Goal: Task Accomplishment & Management: Use online tool/utility

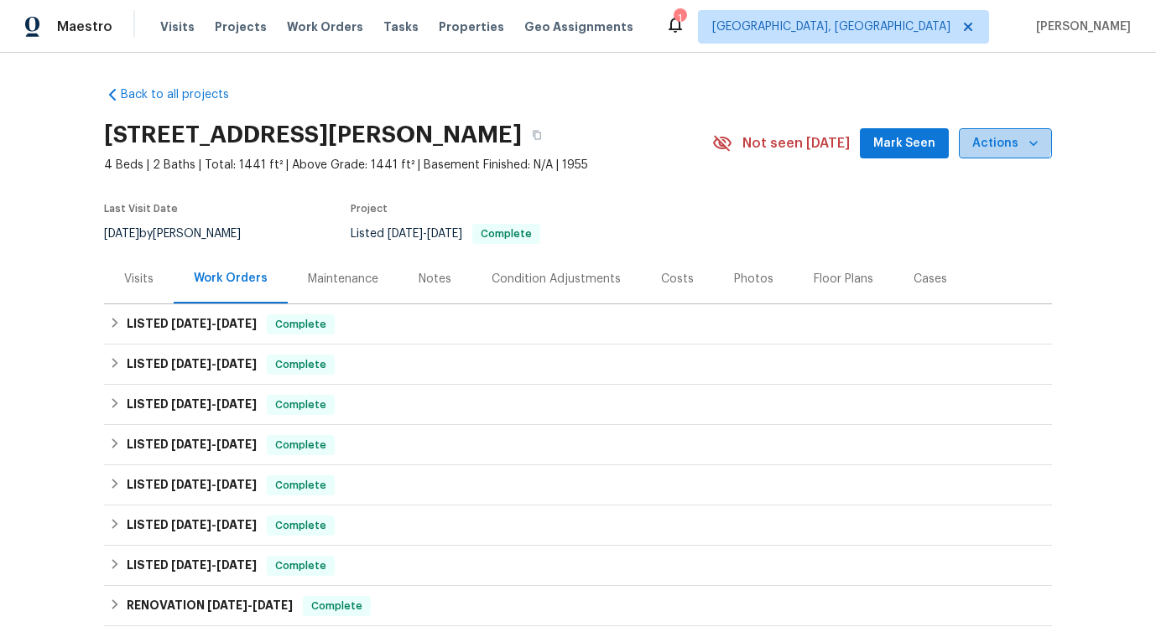
click at [991, 140] on span "Actions" at bounding box center [1005, 143] width 66 height 21
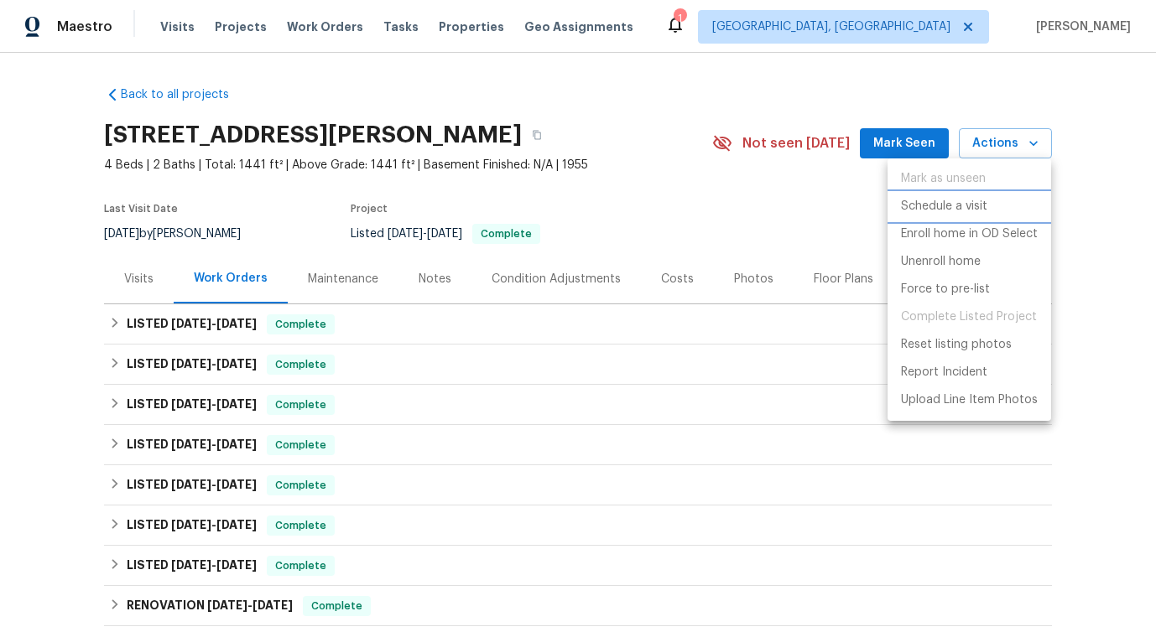
click at [953, 205] on p "Schedule a visit" at bounding box center [944, 207] width 86 height 18
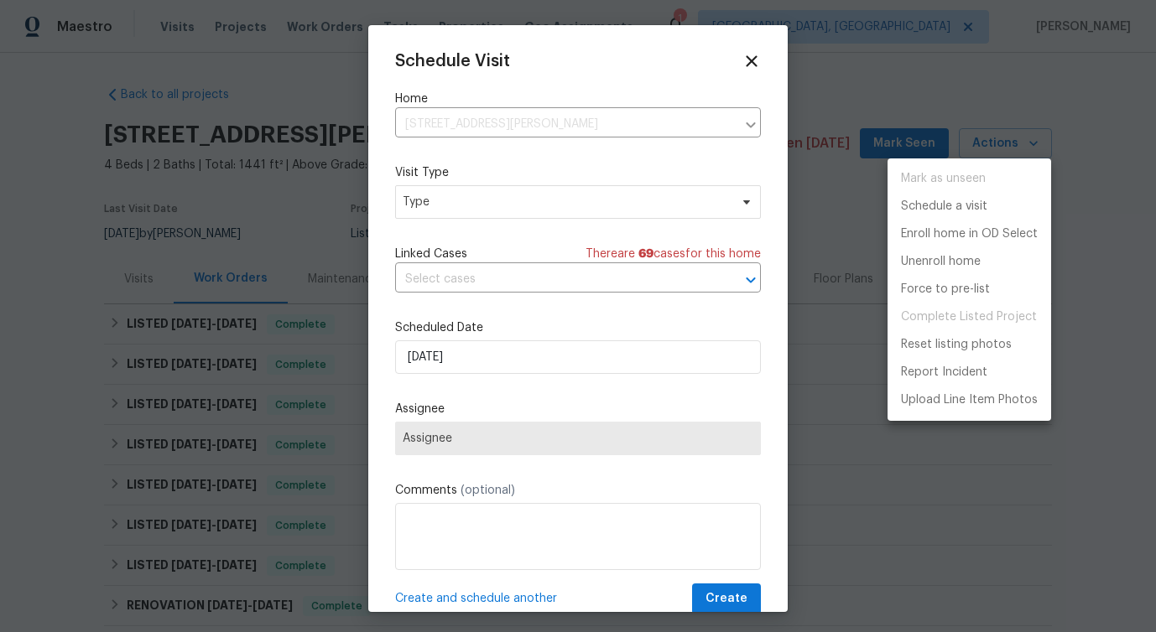
click at [458, 212] on div at bounding box center [578, 316] width 1156 height 632
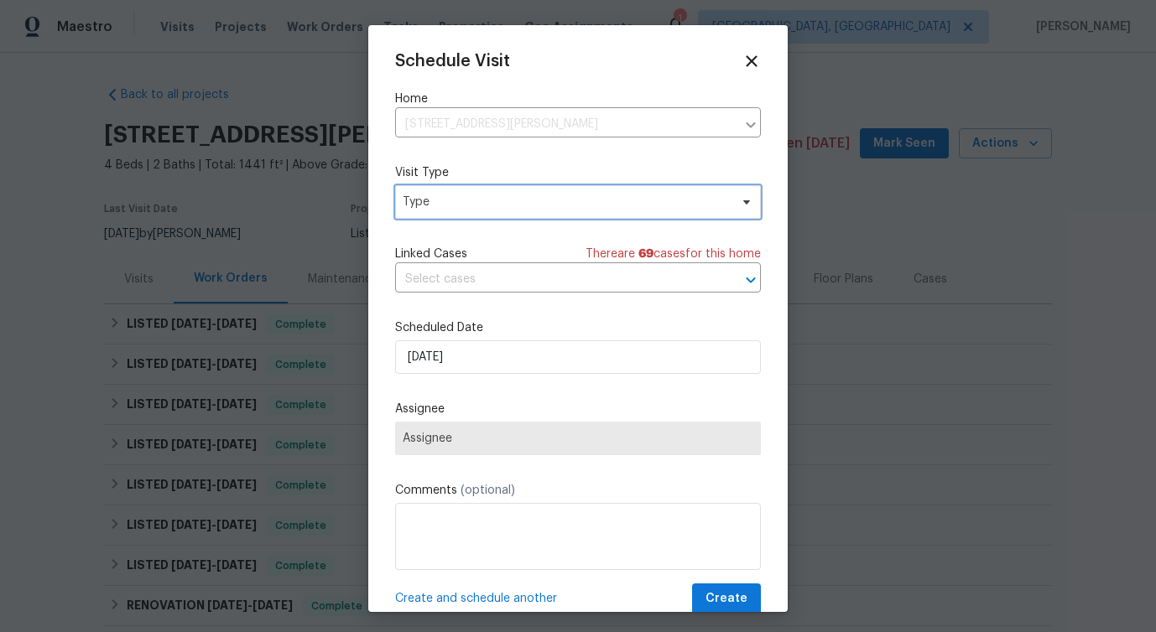
click at [458, 212] on span "Type" at bounding box center [578, 202] width 366 height 34
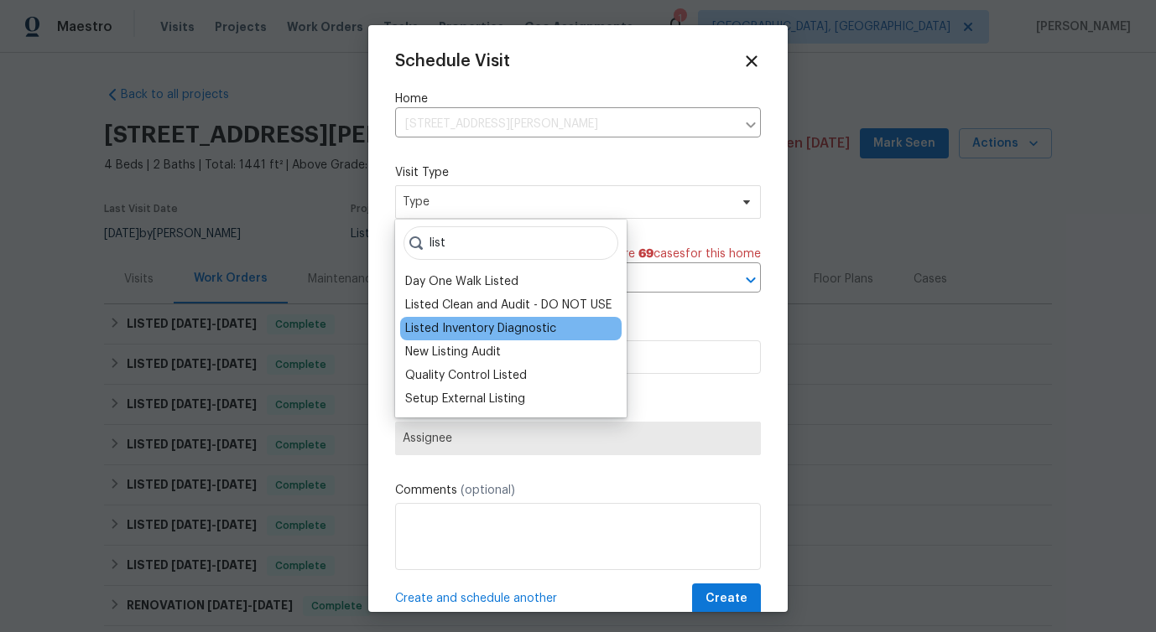
type input "list"
click at [454, 336] on div "Listed Inventory Diagnostic" at bounding box center [480, 328] width 151 height 17
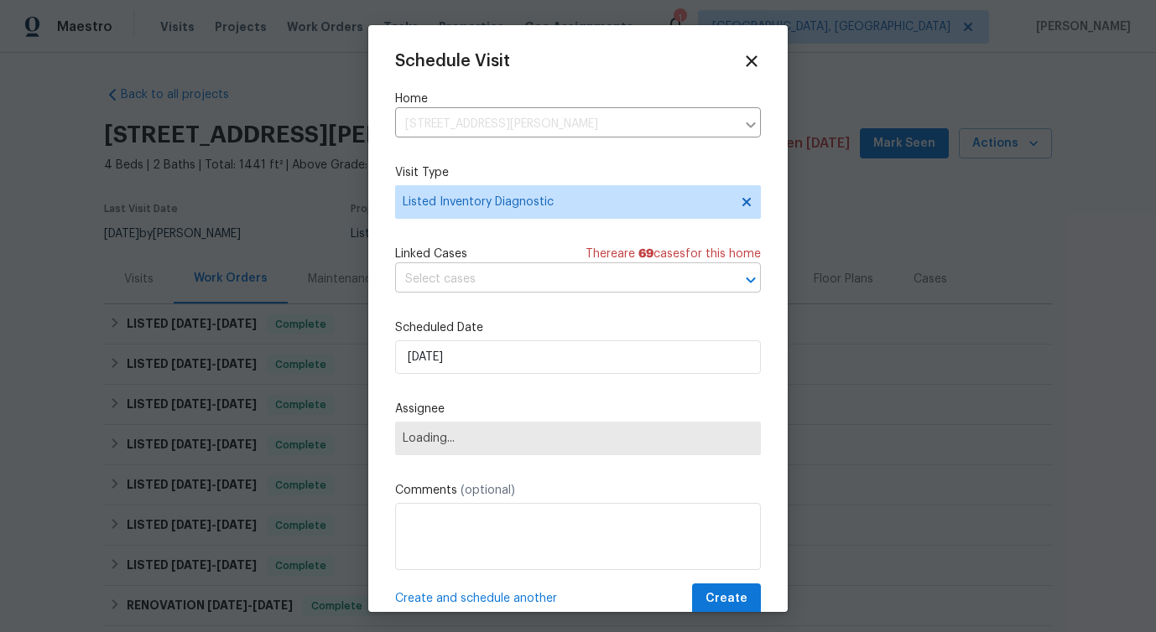
click at [452, 278] on input "text" at bounding box center [554, 280] width 319 height 26
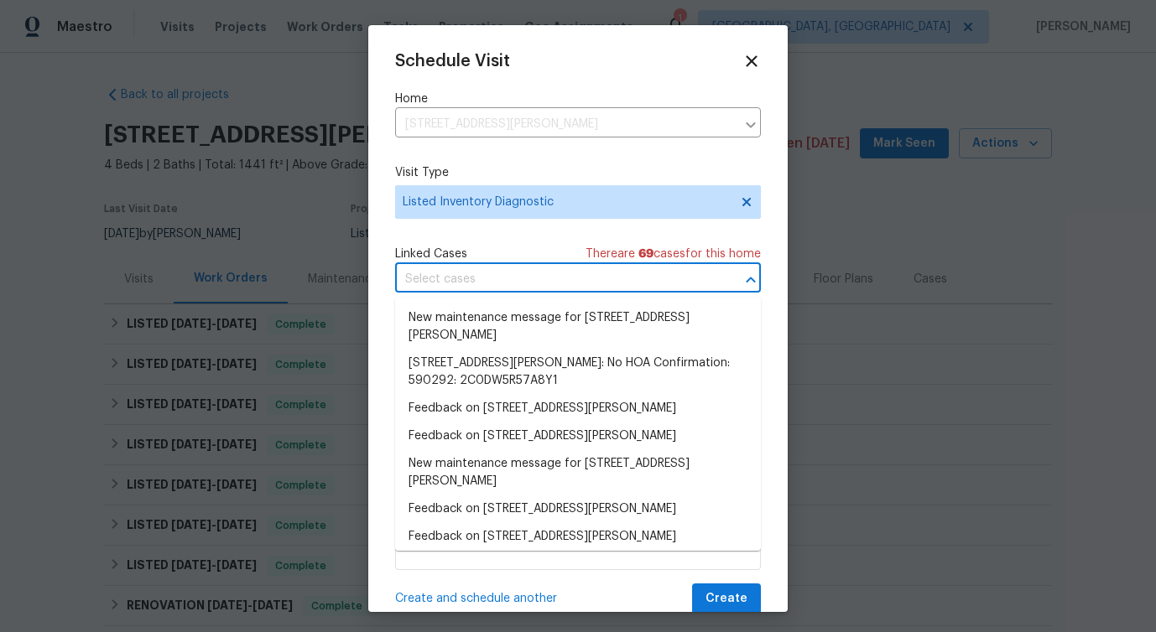
click at [452, 278] on input "text" at bounding box center [554, 280] width 319 height 26
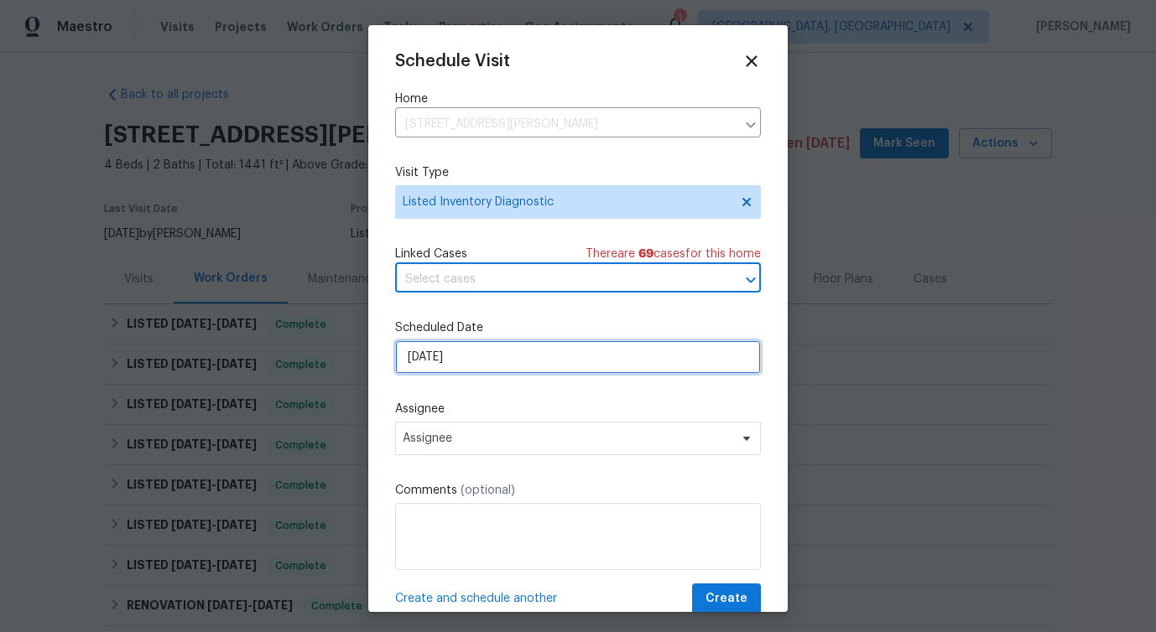
click at [439, 366] on input "[DATE]" at bounding box center [578, 357] width 366 height 34
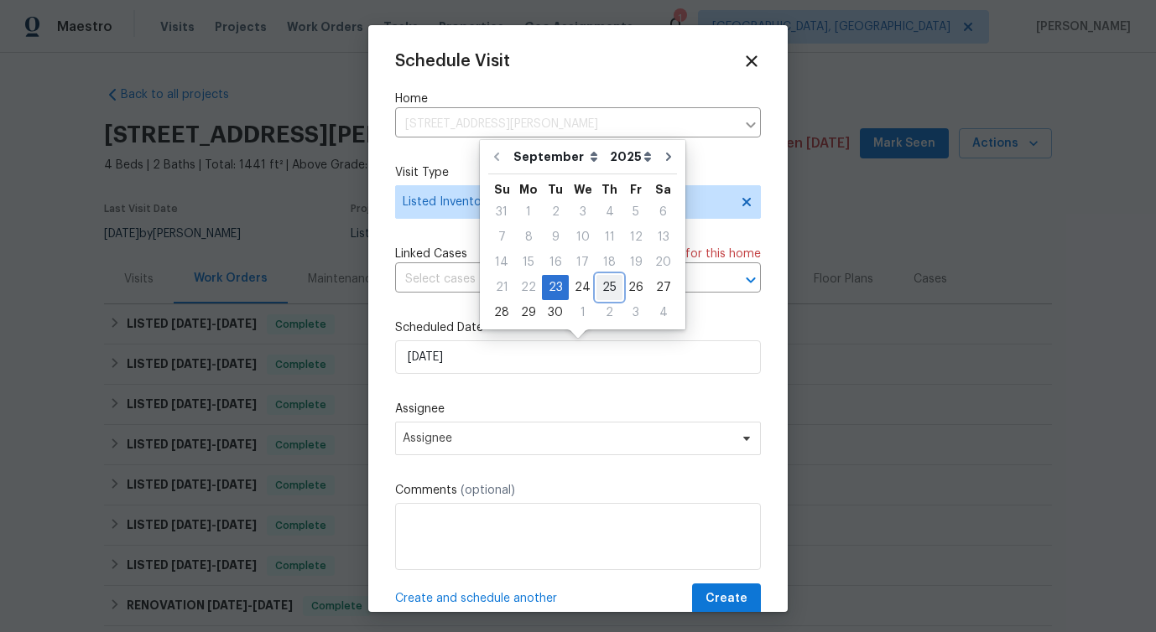
click at [610, 283] on div "25" at bounding box center [609, 287] width 26 height 23
type input "[DATE]"
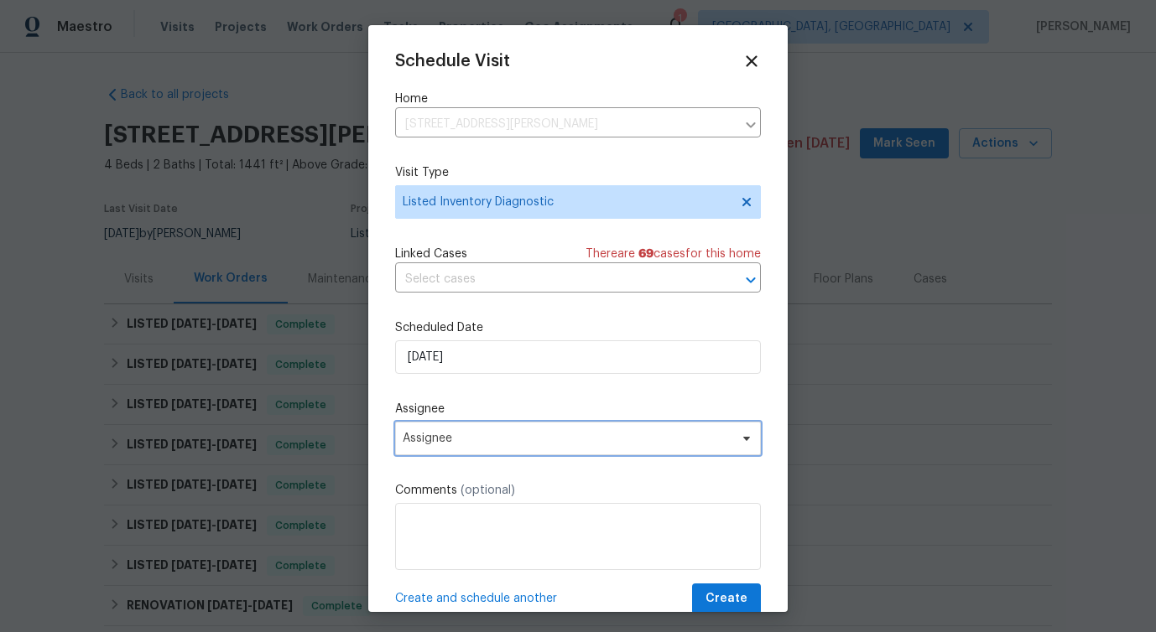
click at [417, 439] on span "Assignee" at bounding box center [567, 438] width 329 height 13
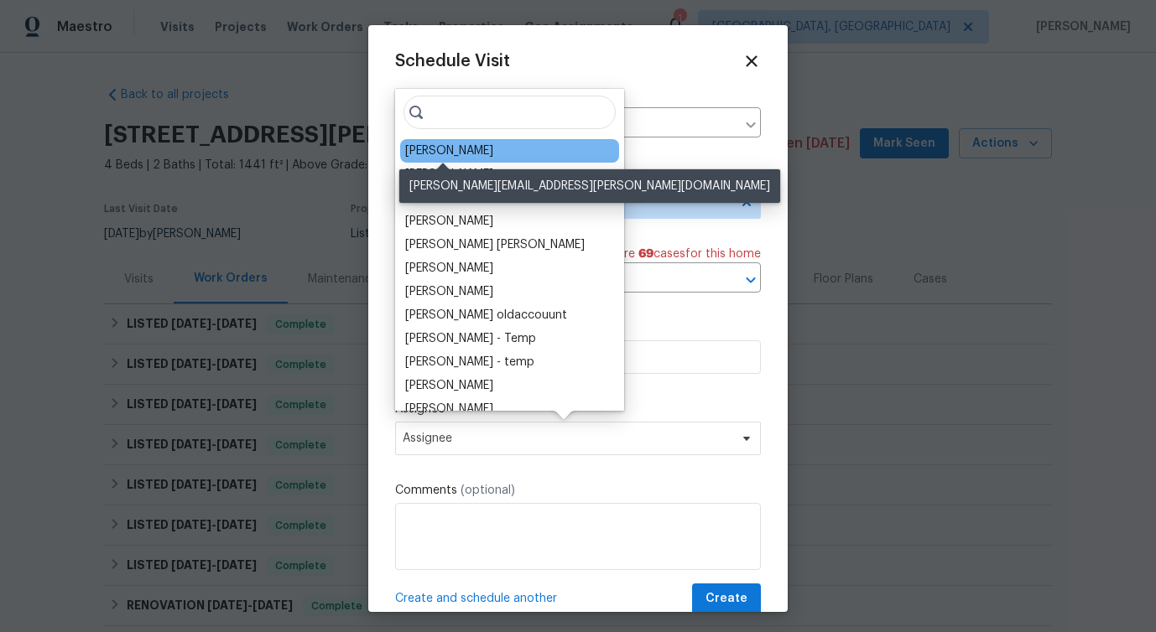
click at [423, 154] on div "[PERSON_NAME]" at bounding box center [449, 151] width 88 height 17
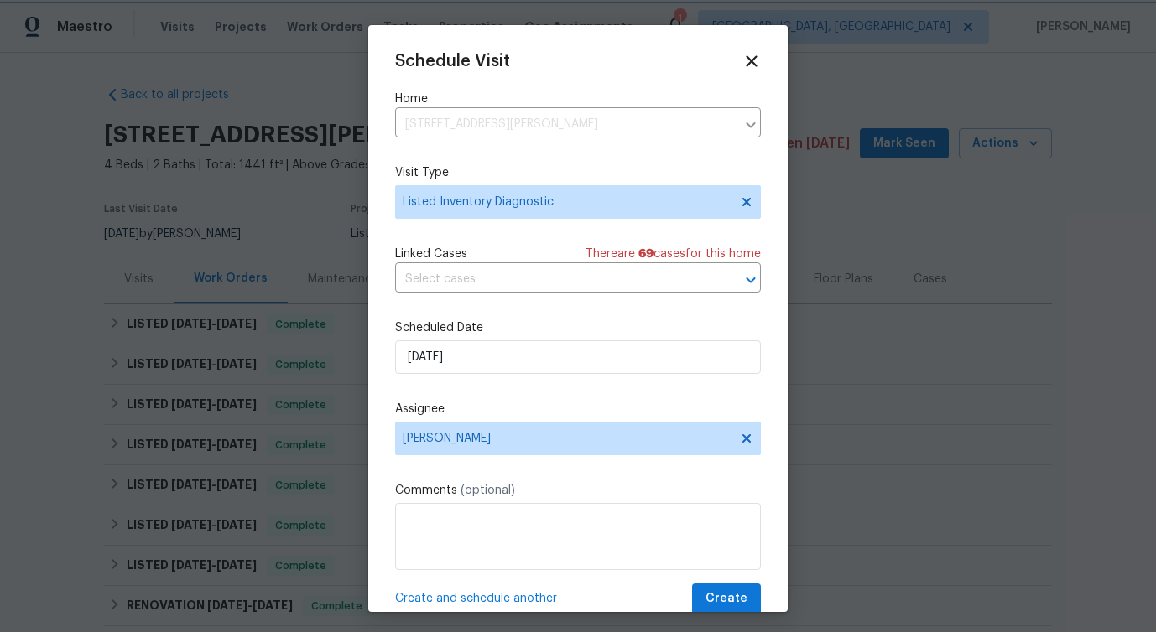
scroll to position [30, 0]
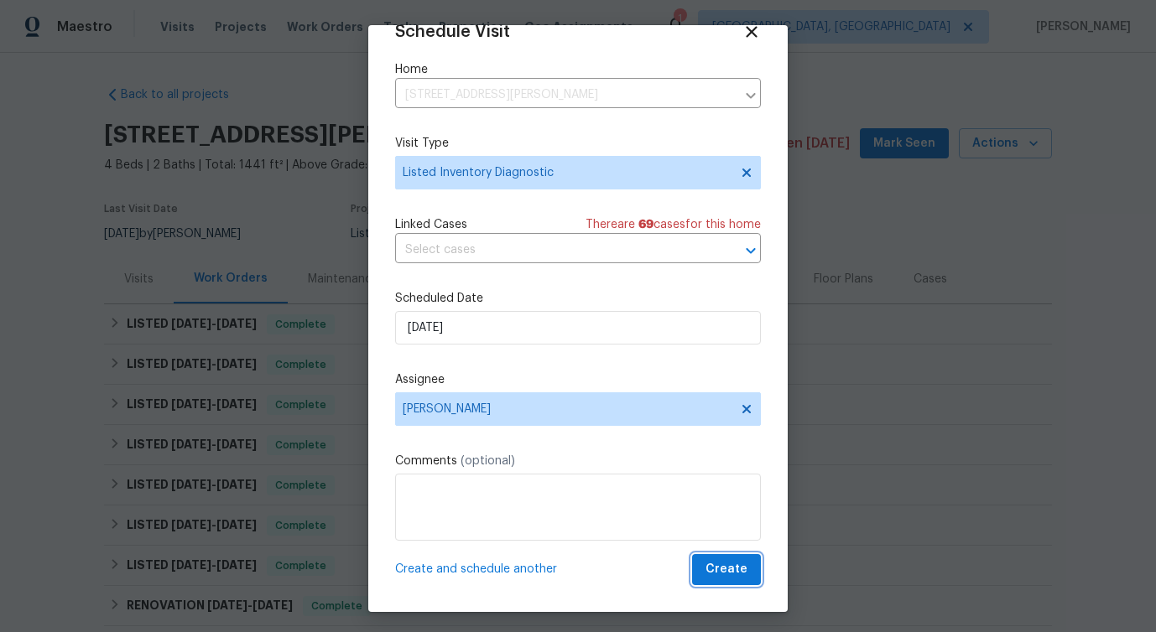
click at [720, 577] on span "Create" at bounding box center [726, 569] width 42 height 21
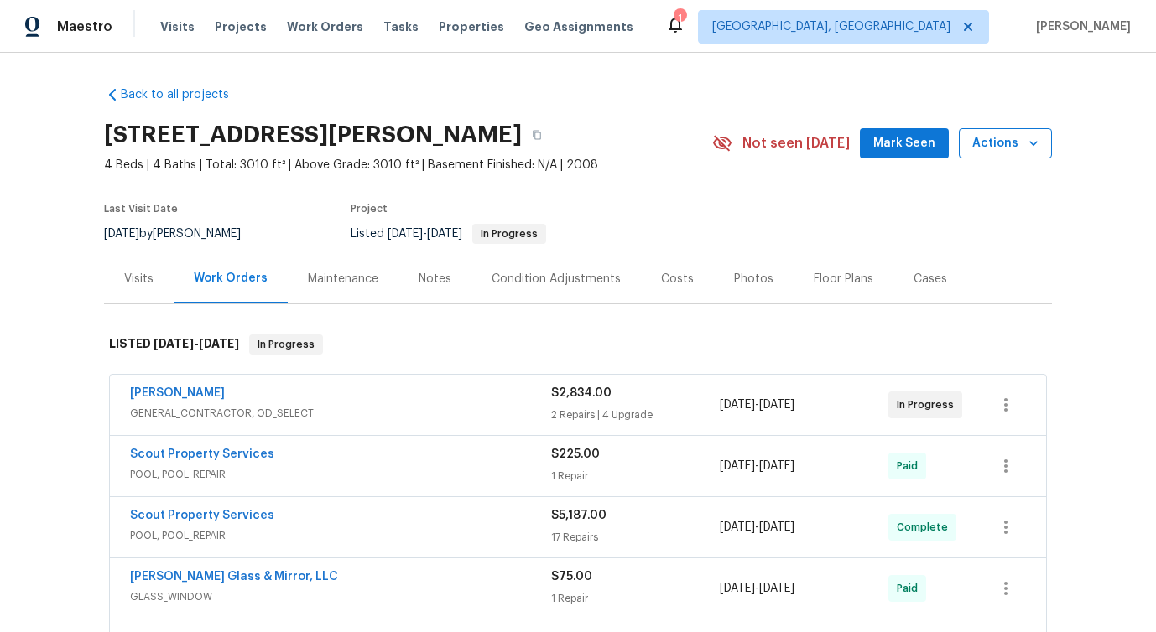
click at [992, 134] on span "Actions" at bounding box center [1005, 143] width 66 height 21
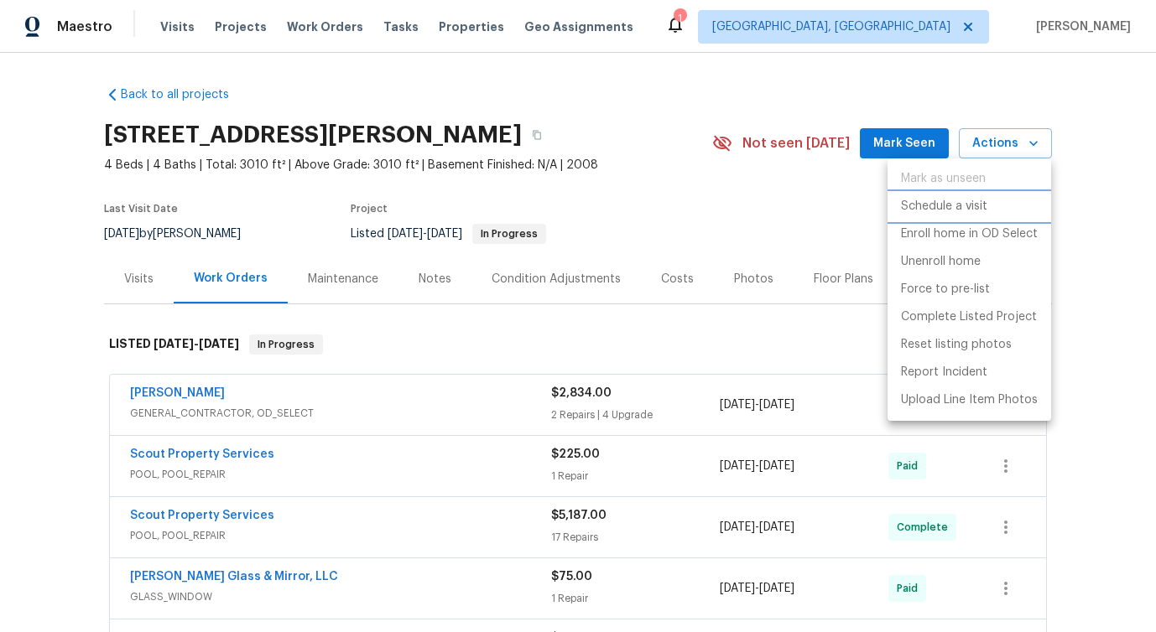
click at [923, 210] on p "Schedule a visit" at bounding box center [944, 207] width 86 height 18
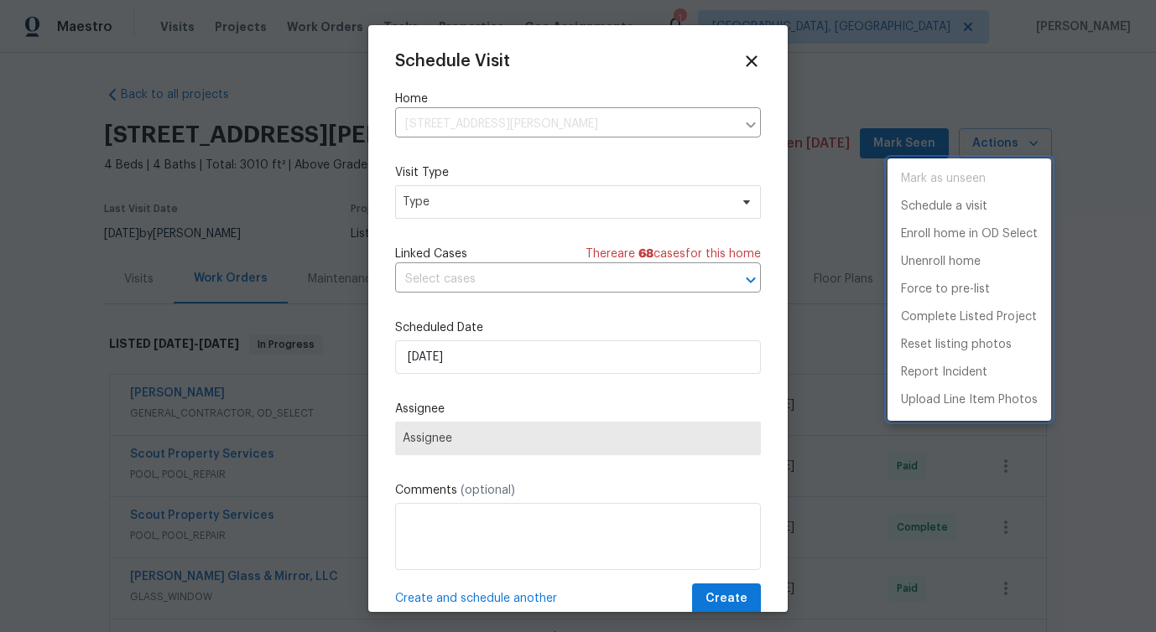
click at [462, 206] on div at bounding box center [578, 316] width 1156 height 632
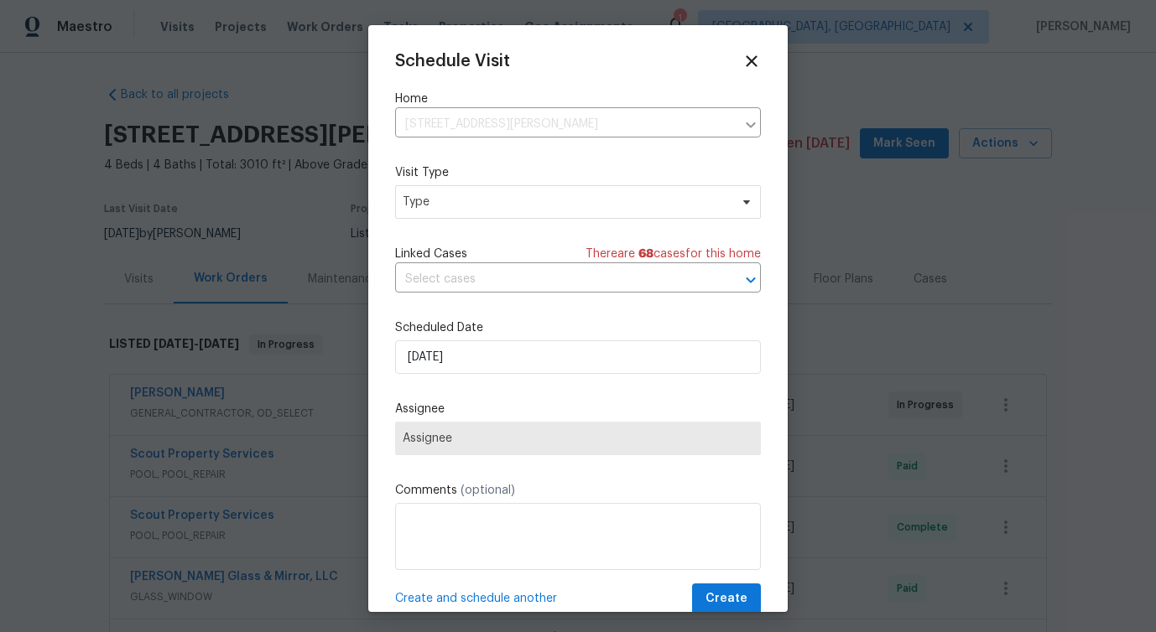
click at [462, 206] on div "Mark as unseen Schedule a visit Enroll home in OD Select Unenroll home Force to…" at bounding box center [578, 316] width 1156 height 632
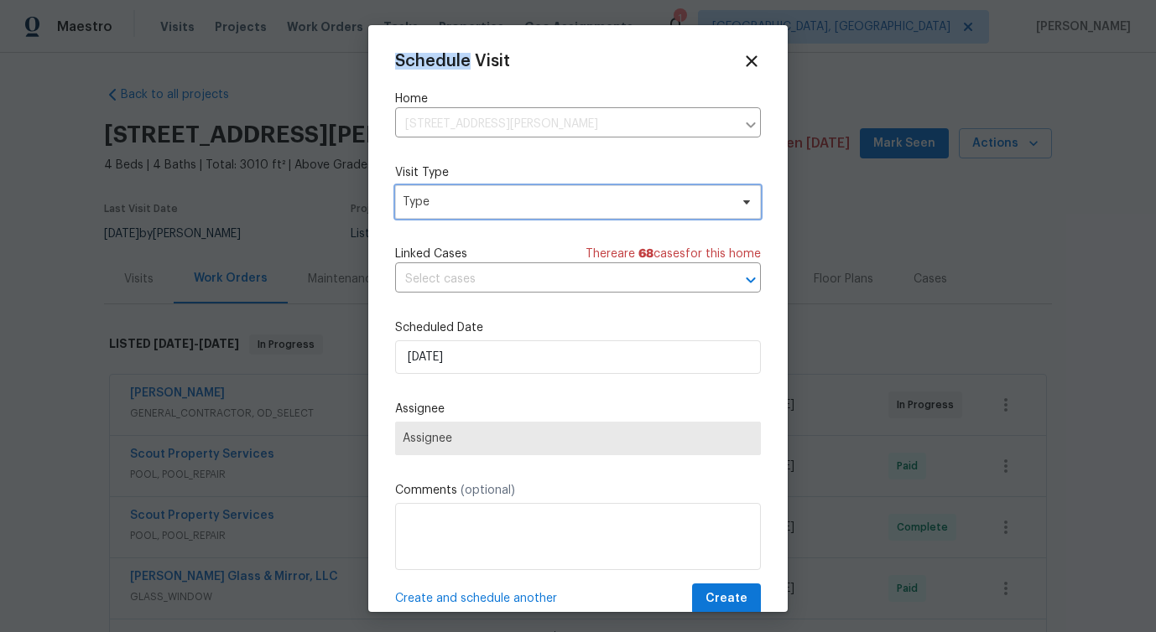
click at [462, 206] on span "Type" at bounding box center [566, 202] width 326 height 17
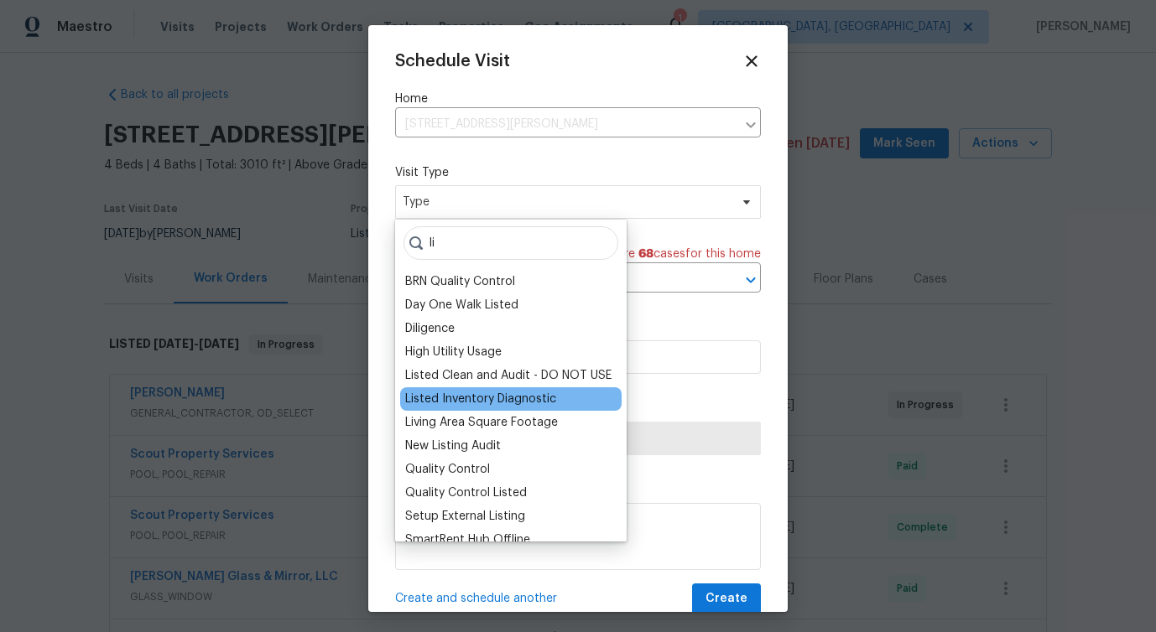
type input "li"
click at [460, 399] on div "Listed Inventory Diagnostic" at bounding box center [480, 399] width 151 height 17
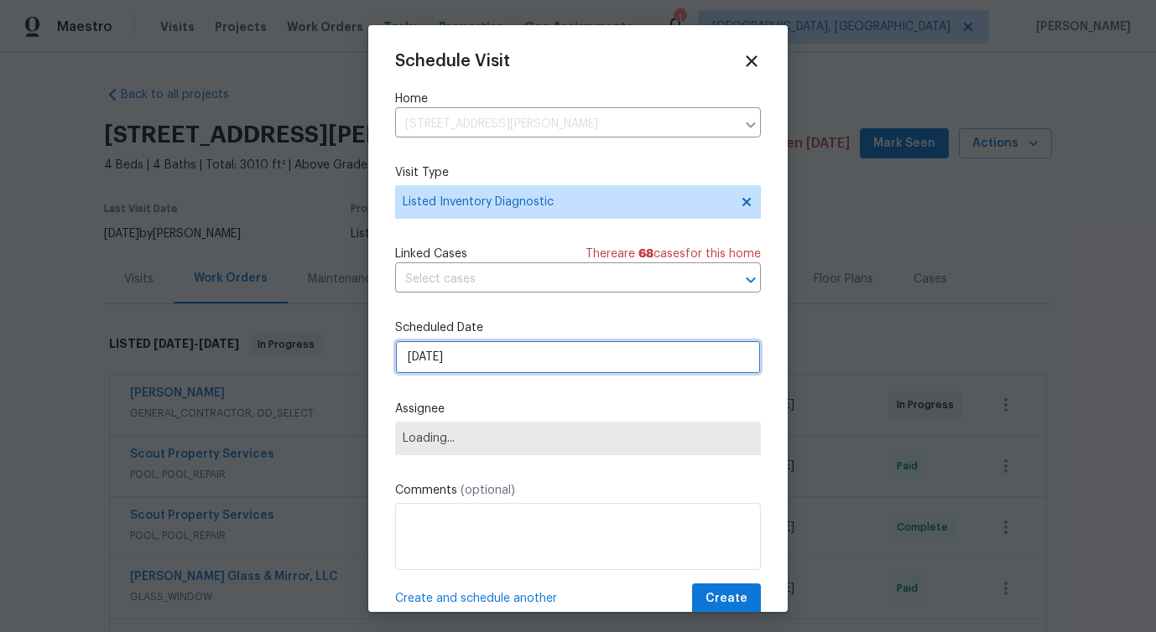
click at [420, 359] on input "[DATE]" at bounding box center [578, 357] width 366 height 34
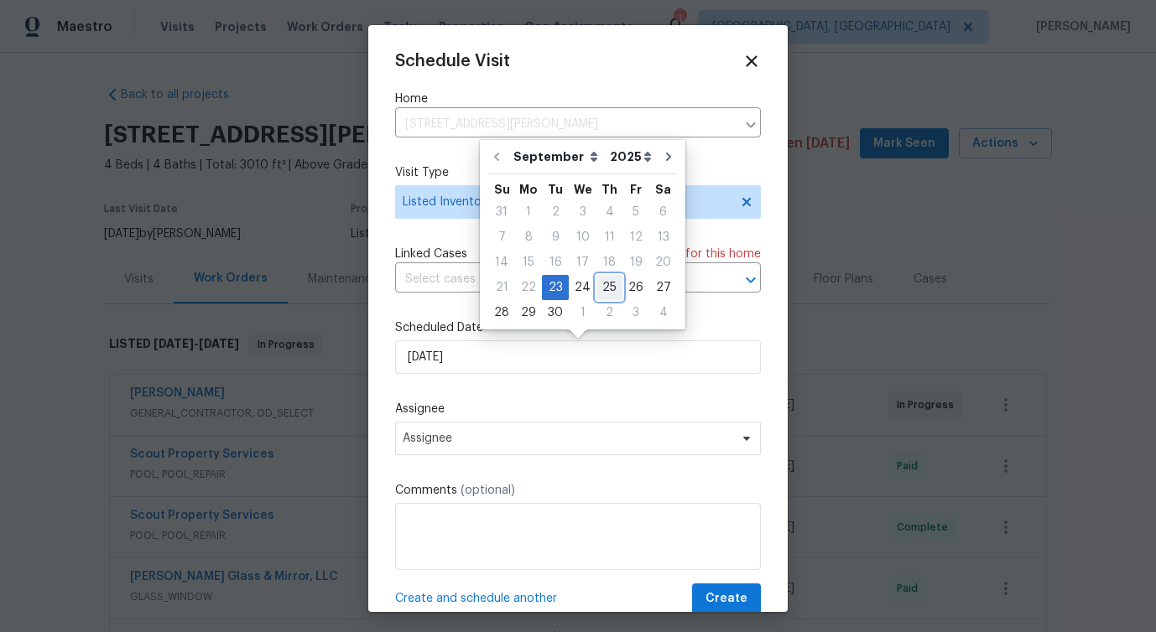
click at [596, 290] on div "25" at bounding box center [609, 287] width 26 height 23
type input "[DATE]"
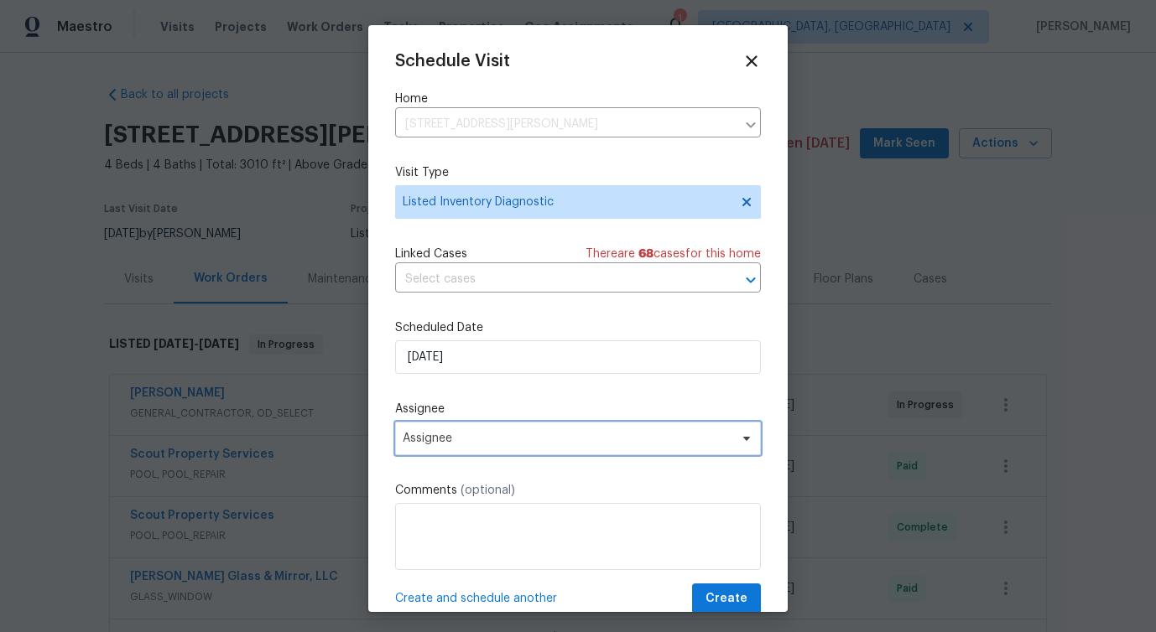
click at [453, 436] on span "Assignee" at bounding box center [567, 438] width 329 height 13
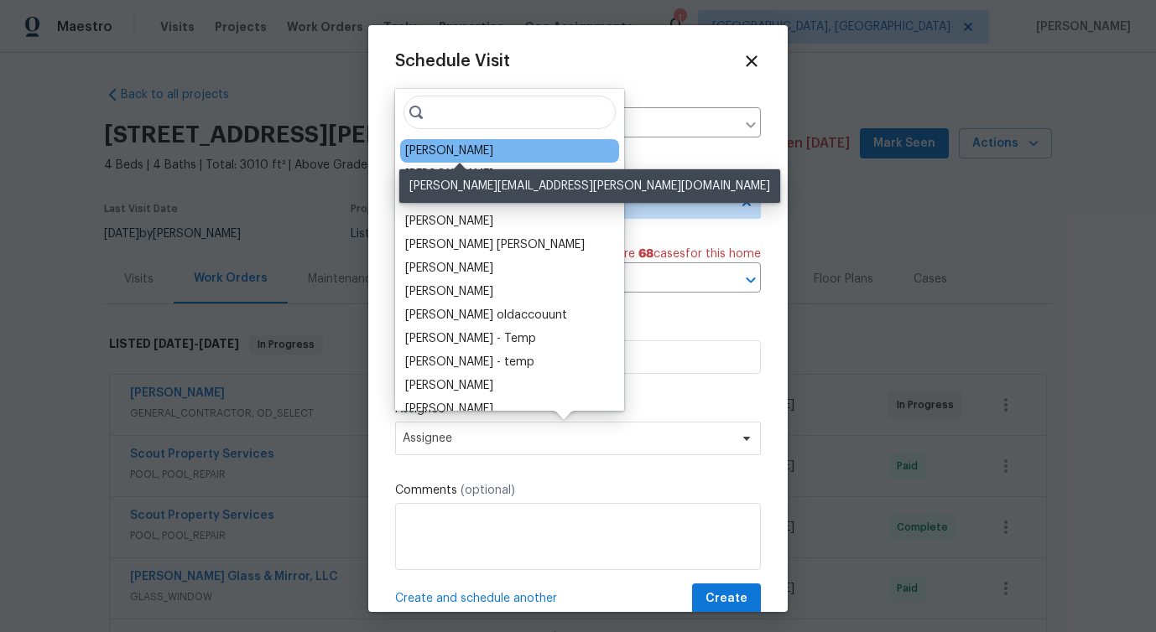
click at [430, 148] on div "[PERSON_NAME]" at bounding box center [449, 151] width 88 height 17
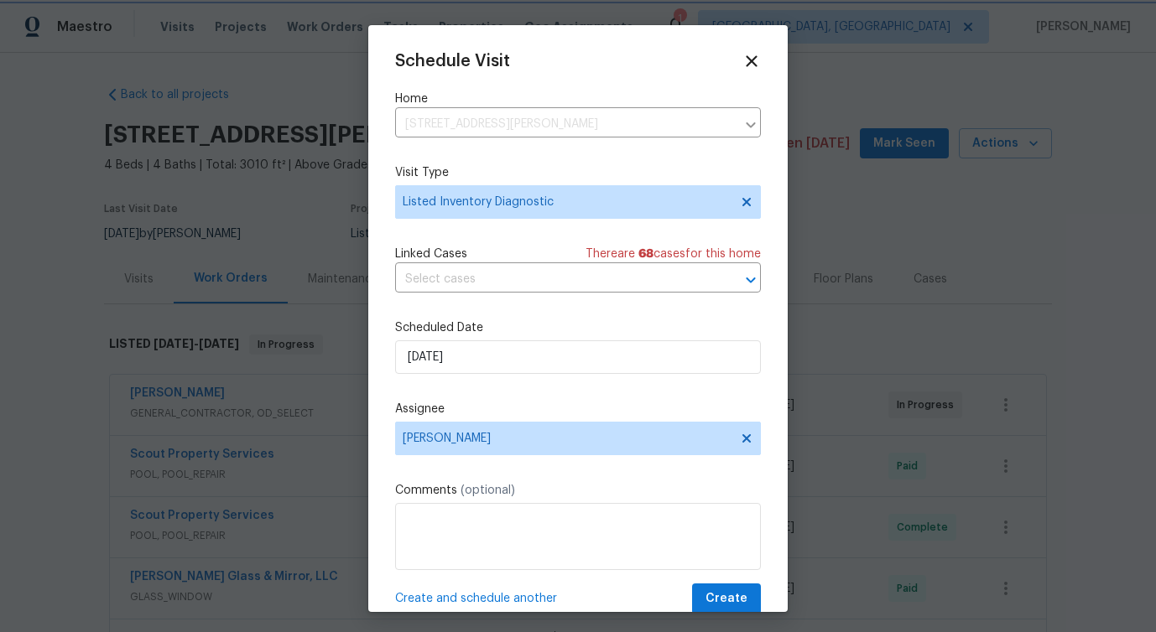
scroll to position [30, 0]
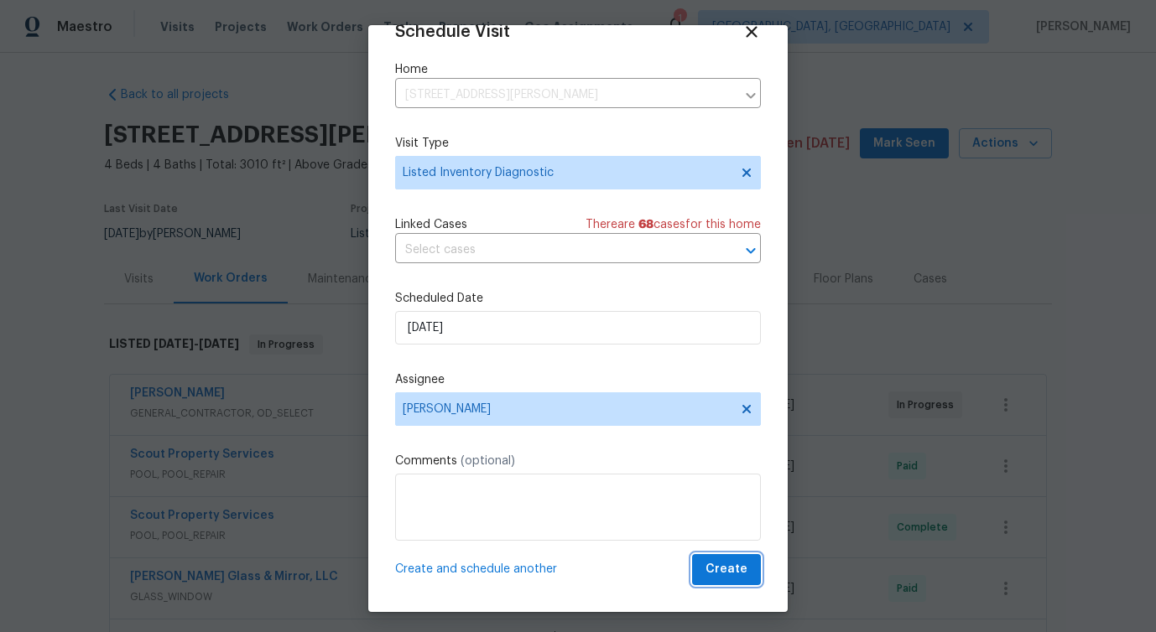
click at [723, 564] on span "Create" at bounding box center [726, 569] width 42 height 21
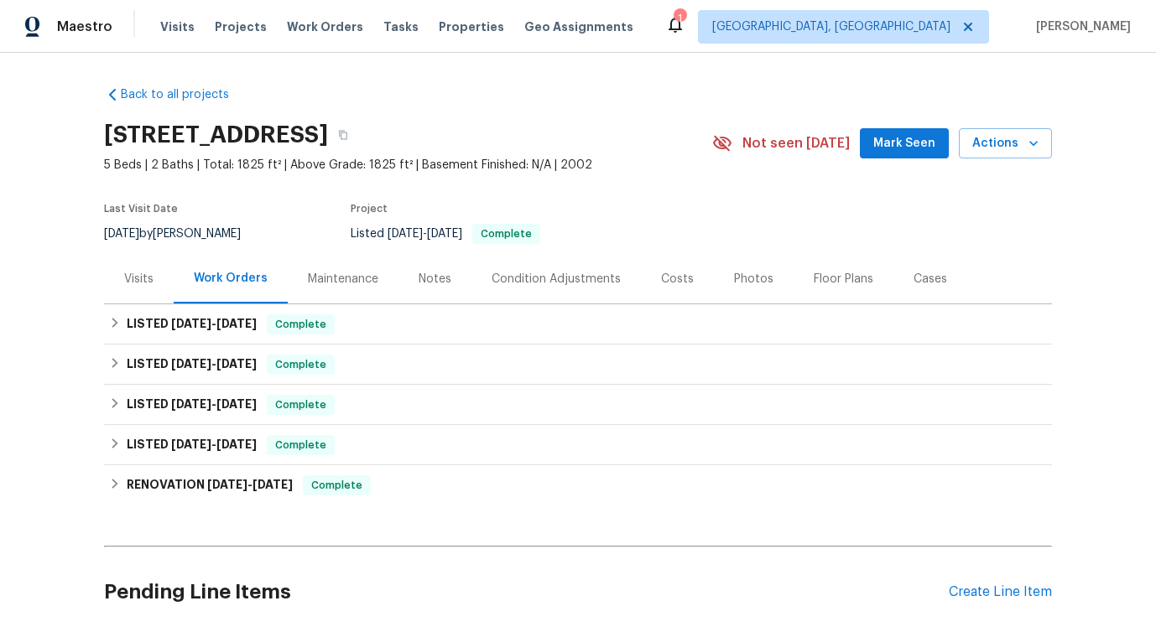
click at [997, 124] on div "8513 Star Leaf Ct, Jacksonville, FL 32210 5 Beds | 2 Baths | Total: 1825 ft² | …" at bounding box center [578, 143] width 948 height 60
click at [996, 140] on span "Actions" at bounding box center [1005, 143] width 66 height 21
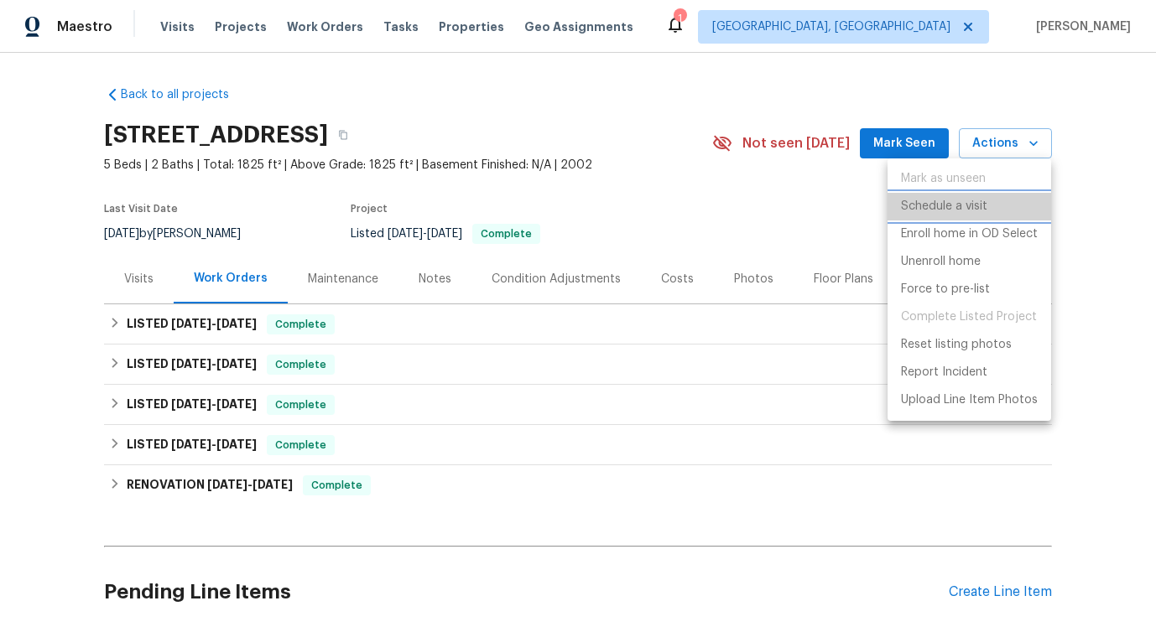
click at [914, 215] on p "Schedule a visit" at bounding box center [944, 207] width 86 height 18
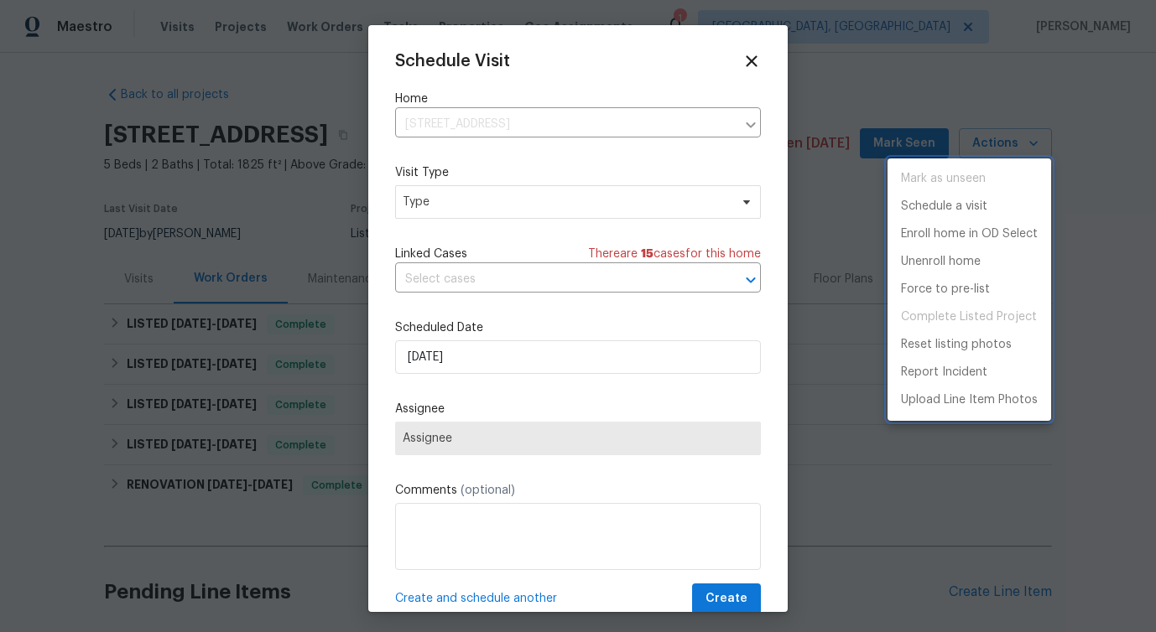
click at [436, 283] on div at bounding box center [578, 316] width 1156 height 632
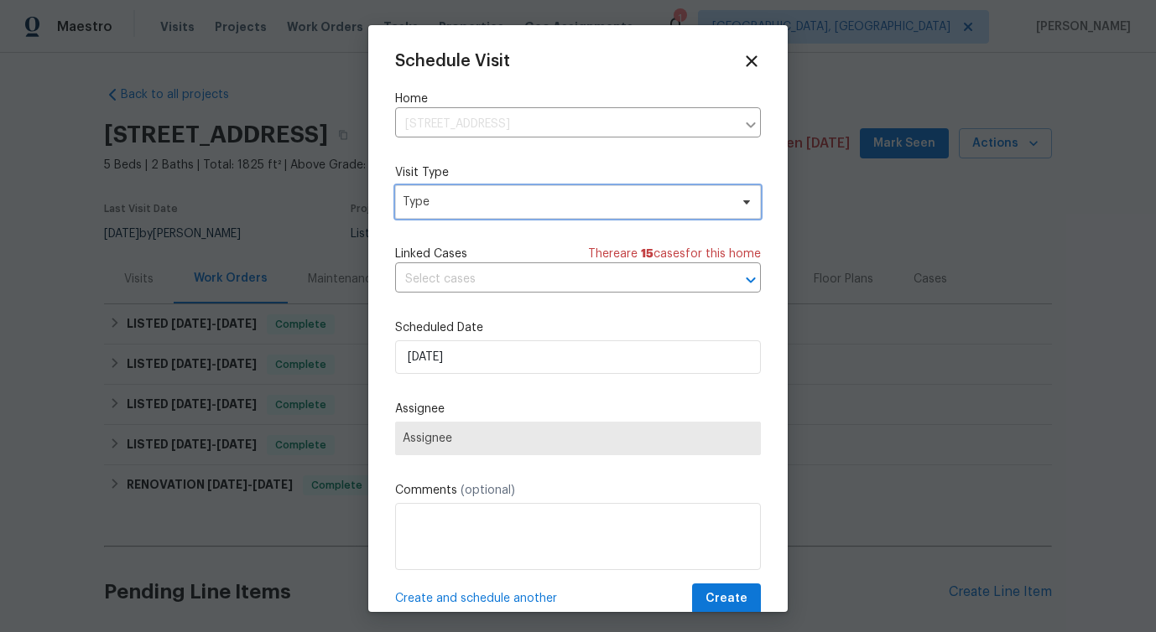
click at [441, 214] on span "Type" at bounding box center [578, 202] width 366 height 34
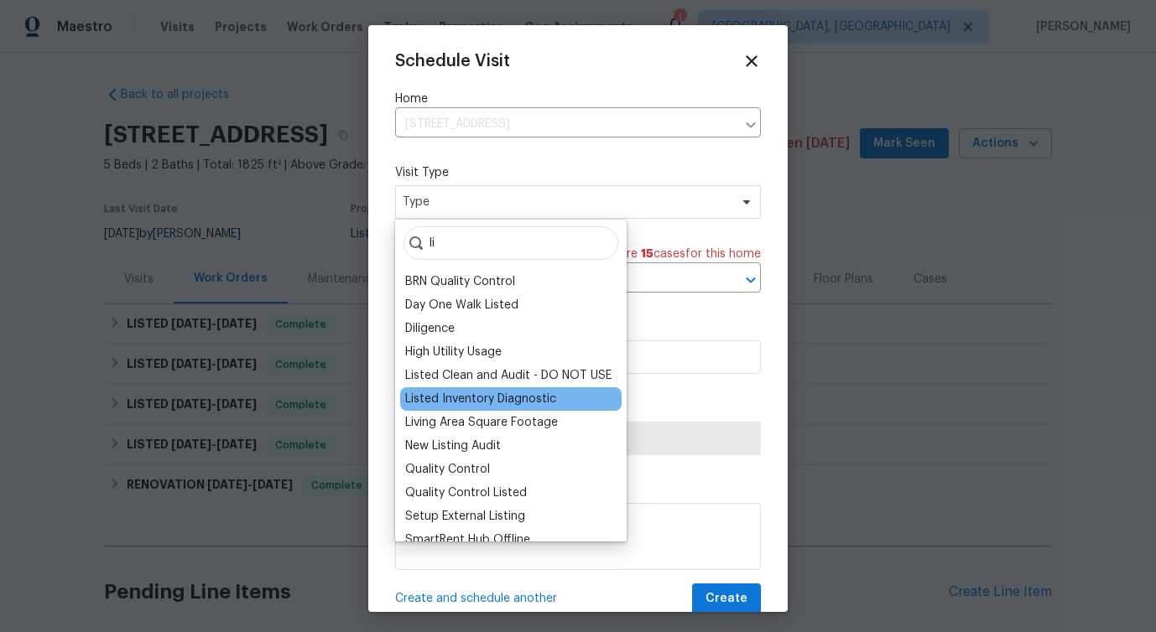
type input "li"
click at [455, 402] on div "Listed Inventory Diagnostic" at bounding box center [480, 399] width 151 height 17
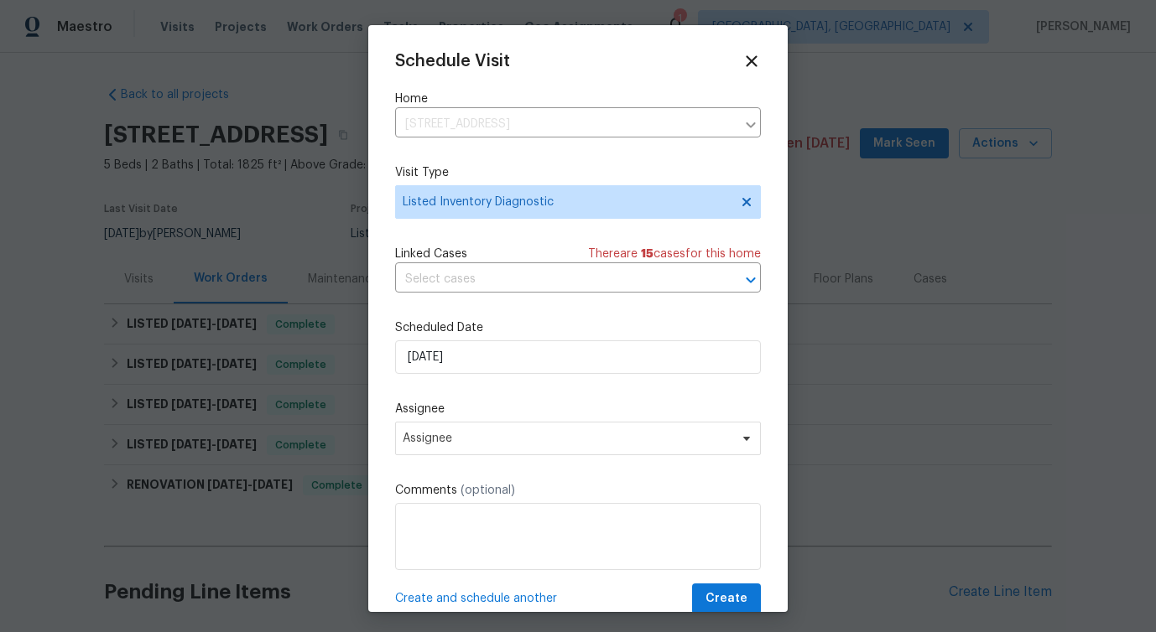
click at [460, 336] on label "Scheduled Date" at bounding box center [578, 327] width 366 height 17
click at [459, 344] on input "[DATE]" at bounding box center [578, 357] width 366 height 34
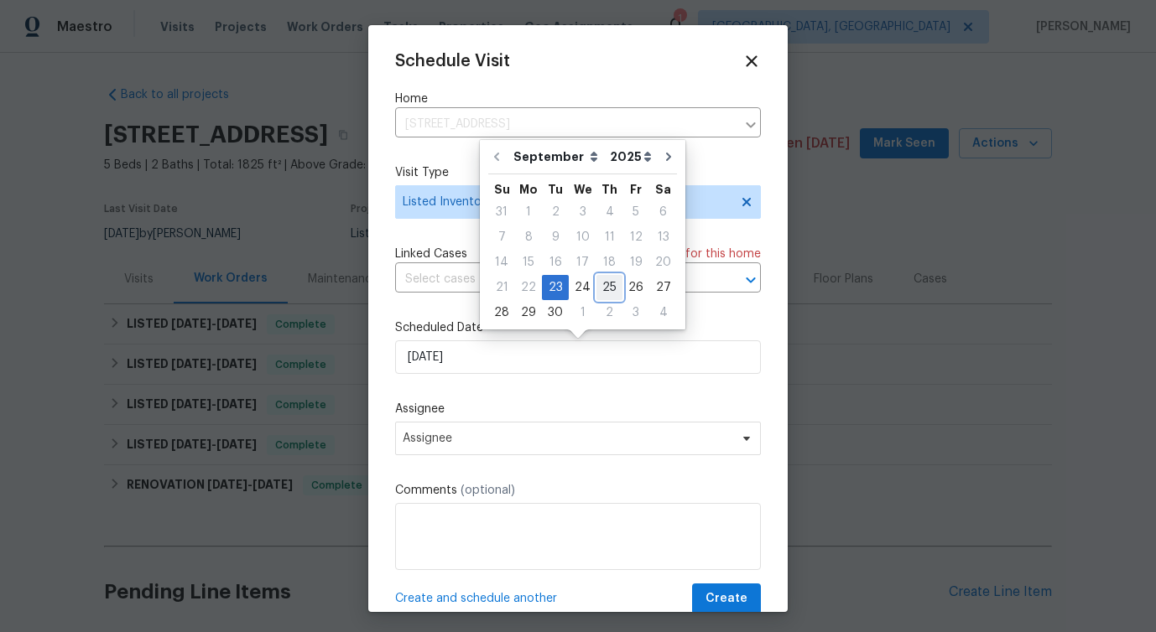
click at [601, 290] on div "25" at bounding box center [609, 287] width 26 height 23
type input "[DATE]"
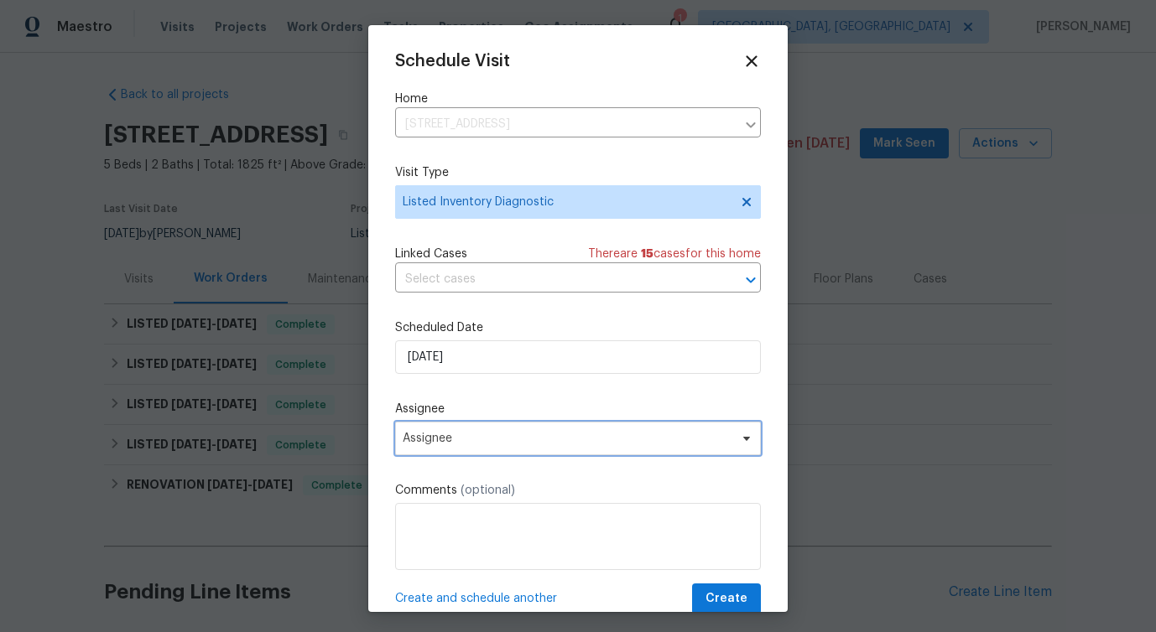
click at [470, 444] on span "Assignee" at bounding box center [567, 438] width 329 height 13
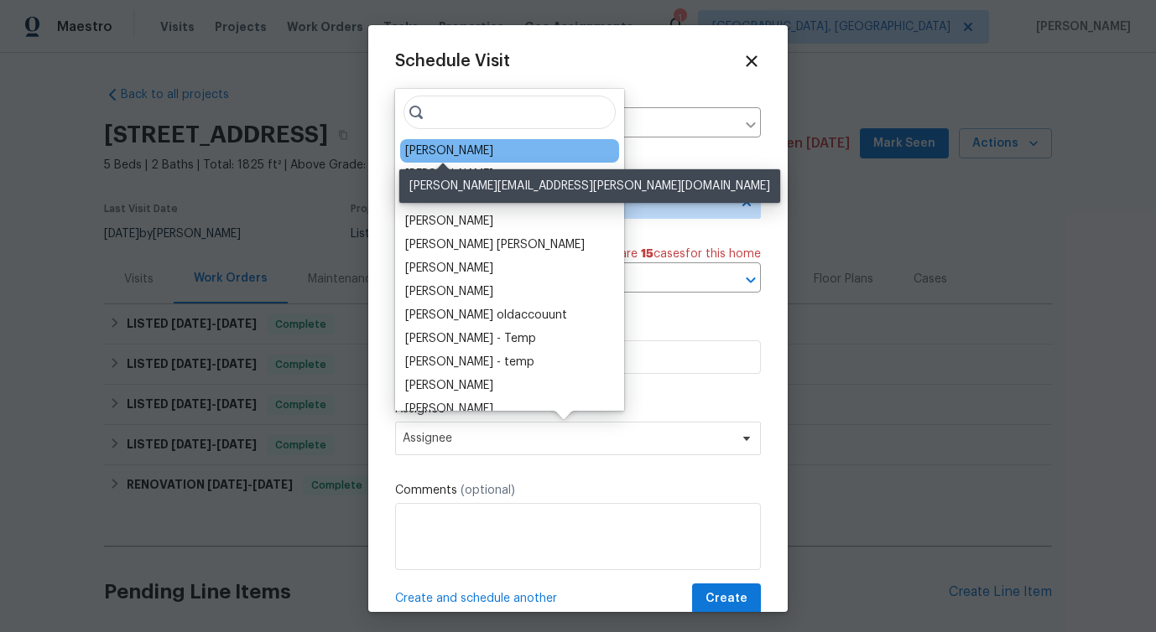
click at [449, 151] on div "[PERSON_NAME]" at bounding box center [449, 151] width 88 height 17
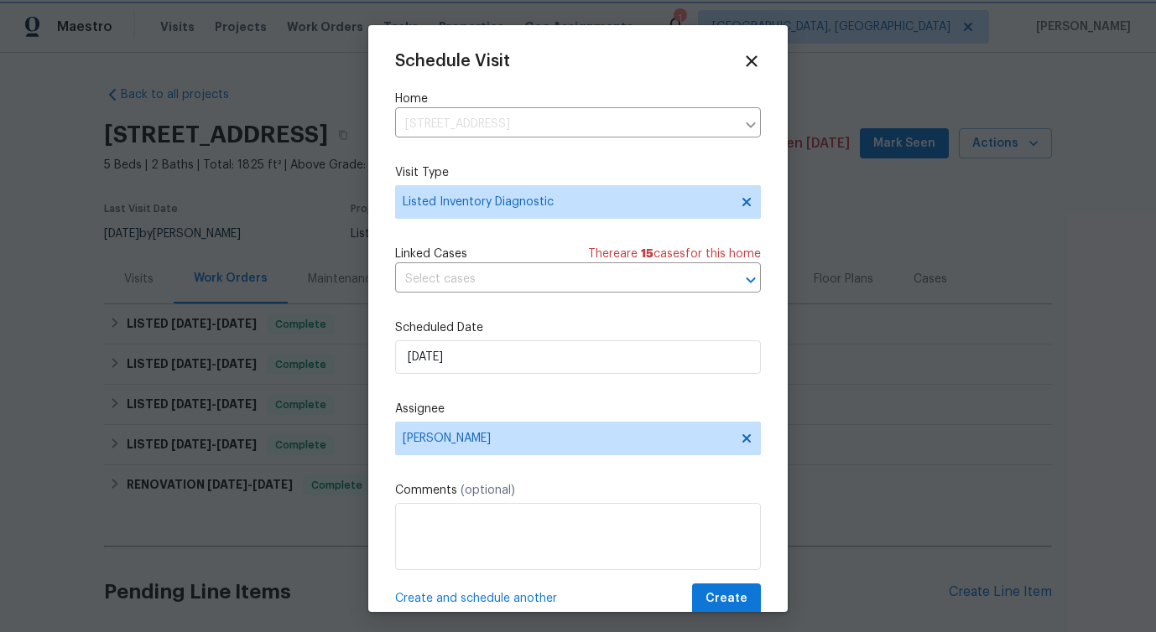
scroll to position [30, 0]
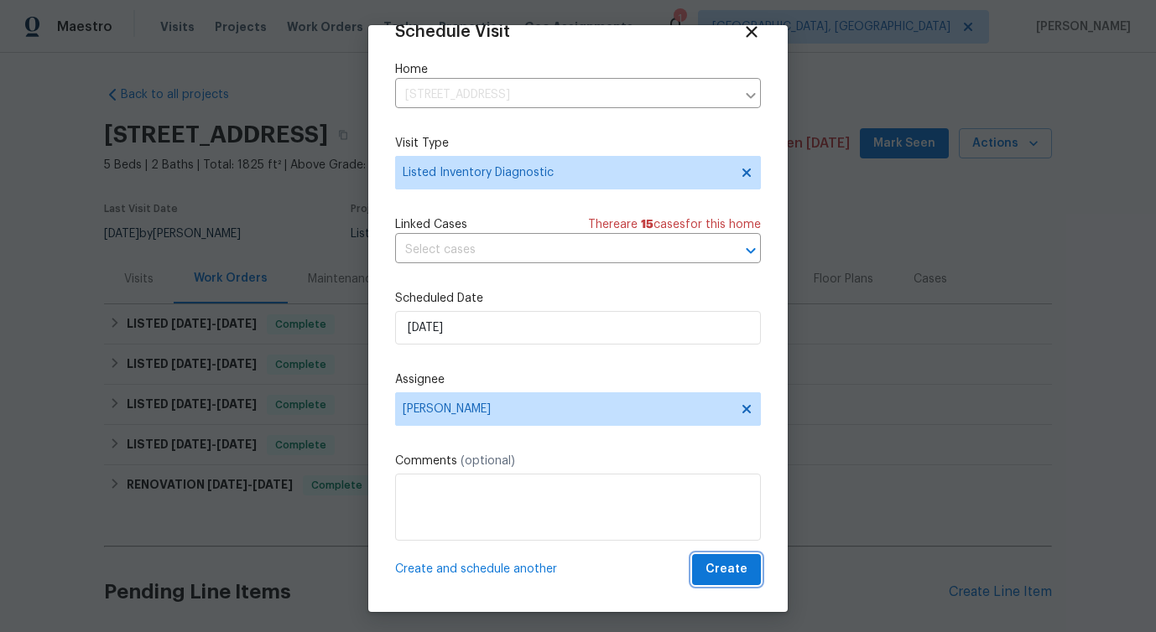
click at [731, 569] on span "Create" at bounding box center [726, 569] width 42 height 21
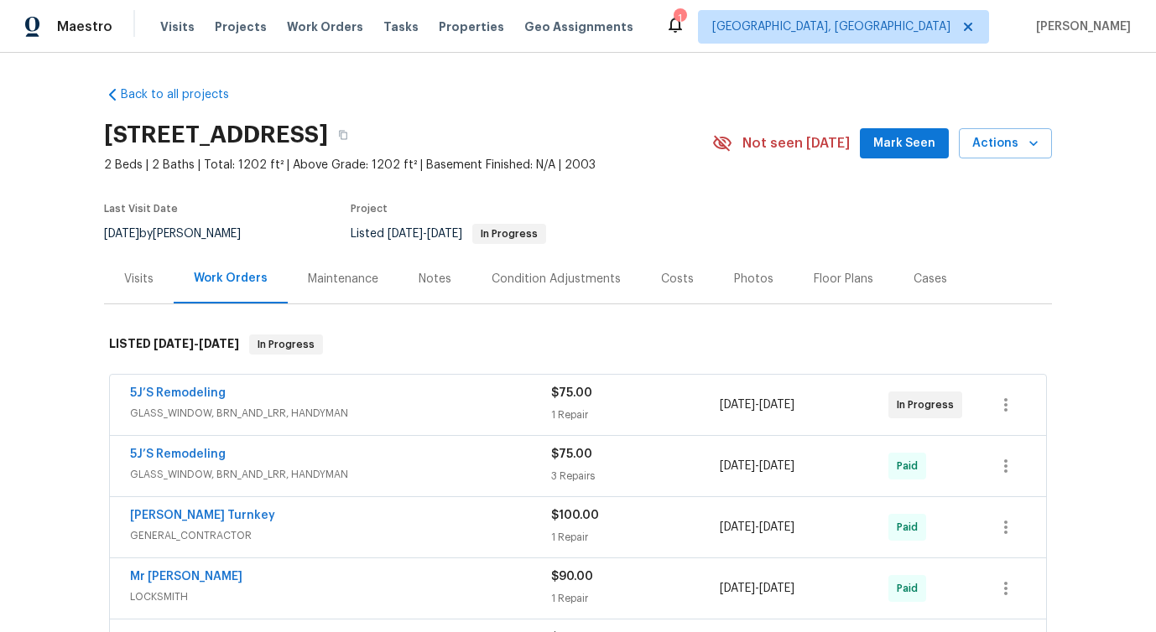
click at [180, 383] on div "5J’S Remodeling GLASS_WINDOW, BRN_AND_LRR, HANDYMAN $75.00 1 Repair [DATE] - [D…" at bounding box center [578, 405] width 936 height 60
click at [176, 392] on link "5J’S Remodeling" at bounding box center [178, 393] width 96 height 12
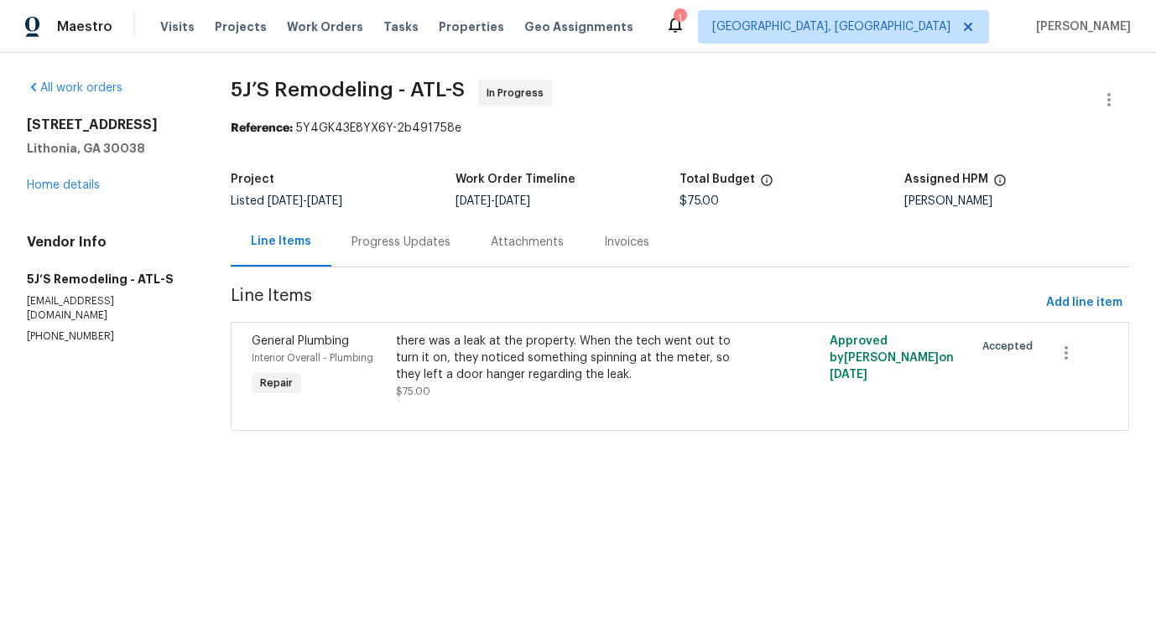
click at [444, 243] on div "Progress Updates" at bounding box center [400, 242] width 99 height 17
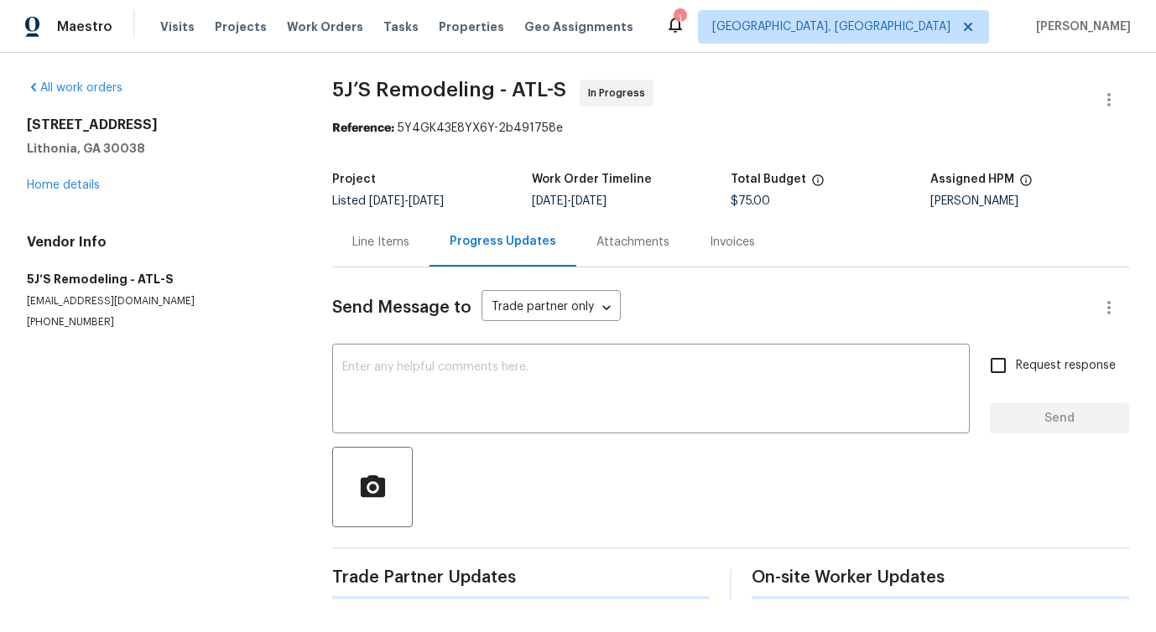
click at [475, 379] on textarea at bounding box center [650, 390] width 617 height 59
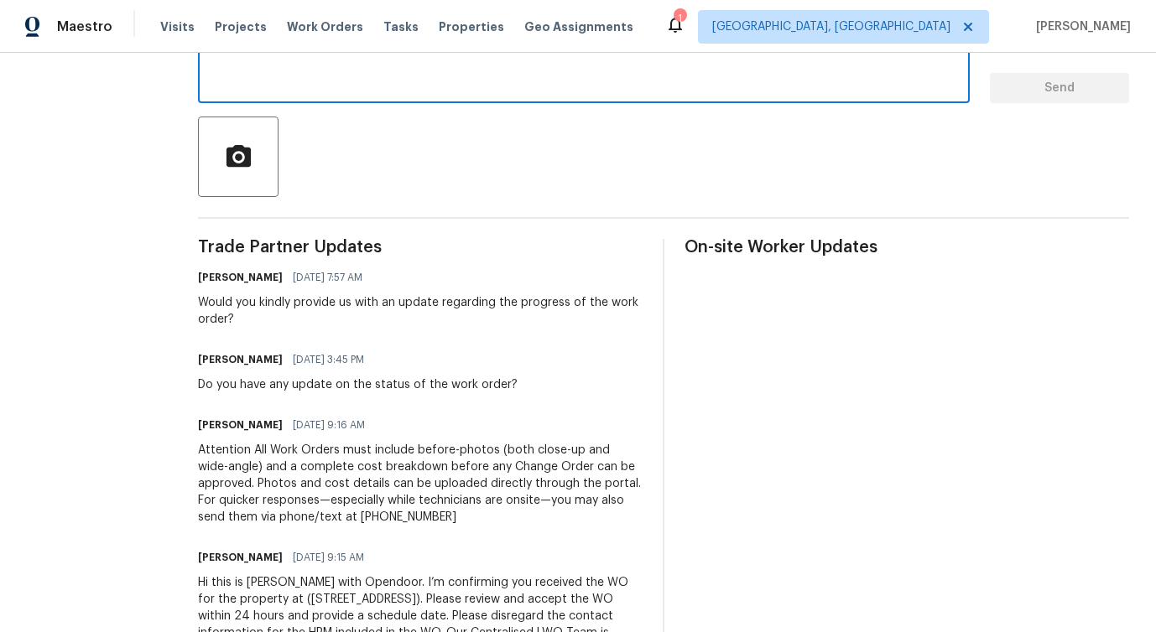
scroll to position [403, 0]
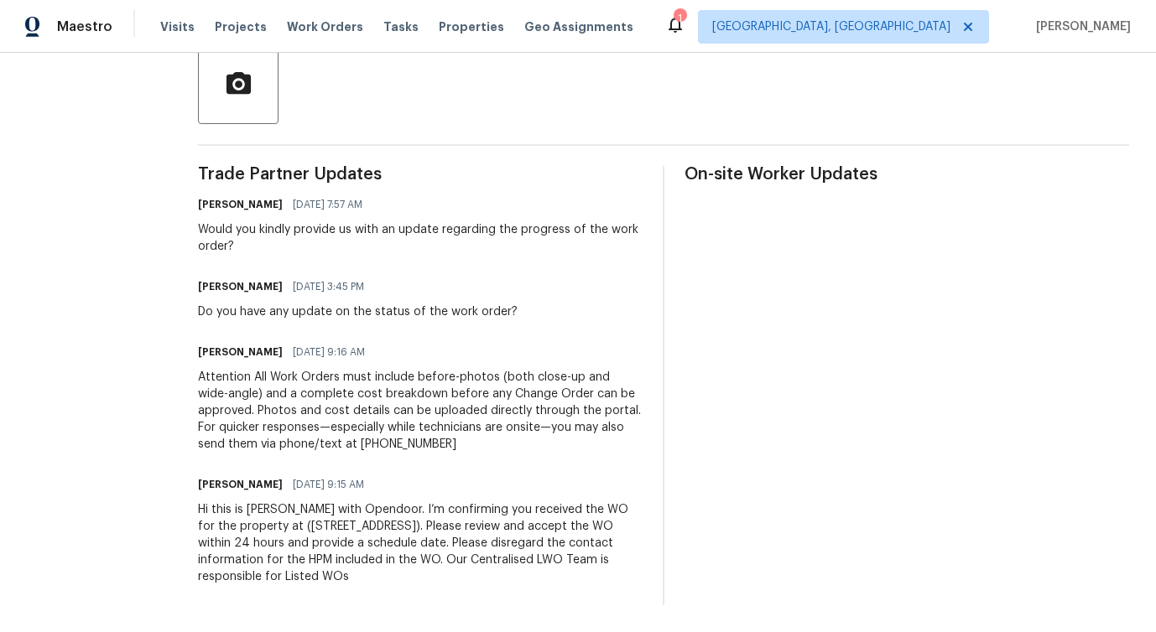
click at [352, 227] on div "Would you kindly provide us with an update regarding the progress of the work o…" at bounding box center [420, 238] width 444 height 34
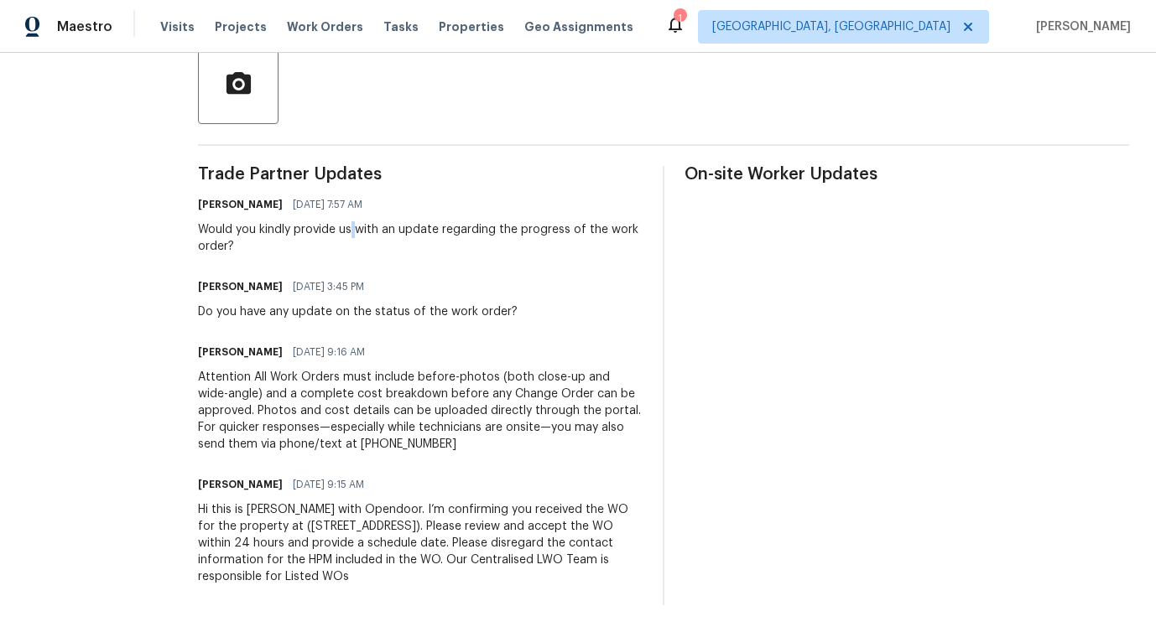
click at [352, 227] on div "Would you kindly provide us with an update regarding the progress of the work o…" at bounding box center [420, 238] width 444 height 34
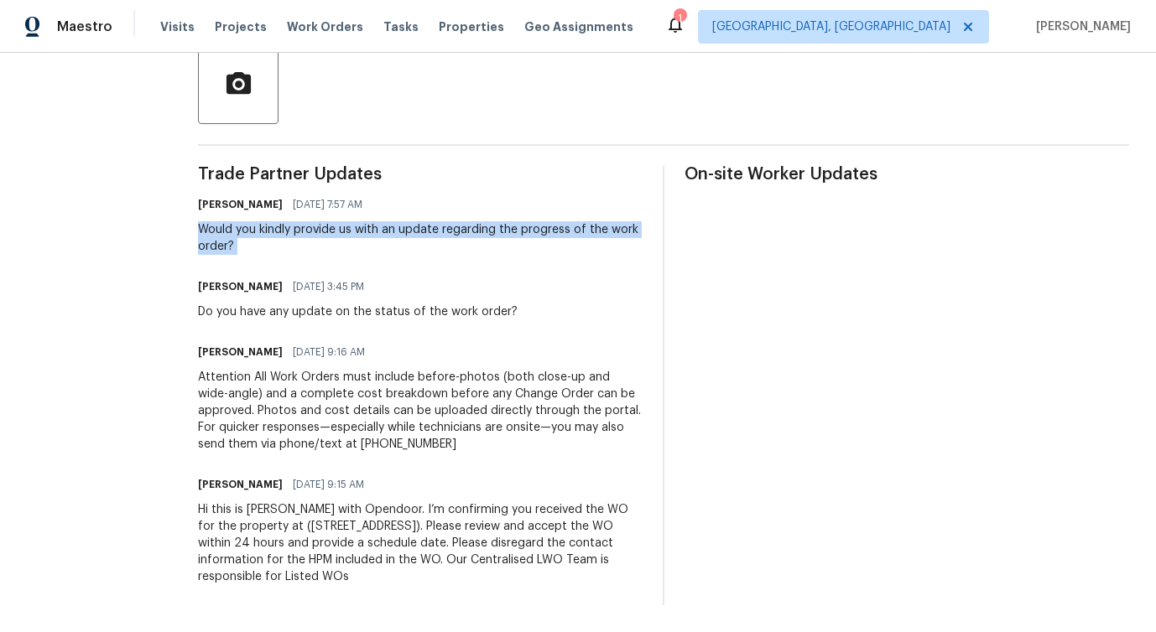
click at [352, 227] on div "Would you kindly provide us with an update regarding the progress of the work o…" at bounding box center [420, 238] width 444 height 34
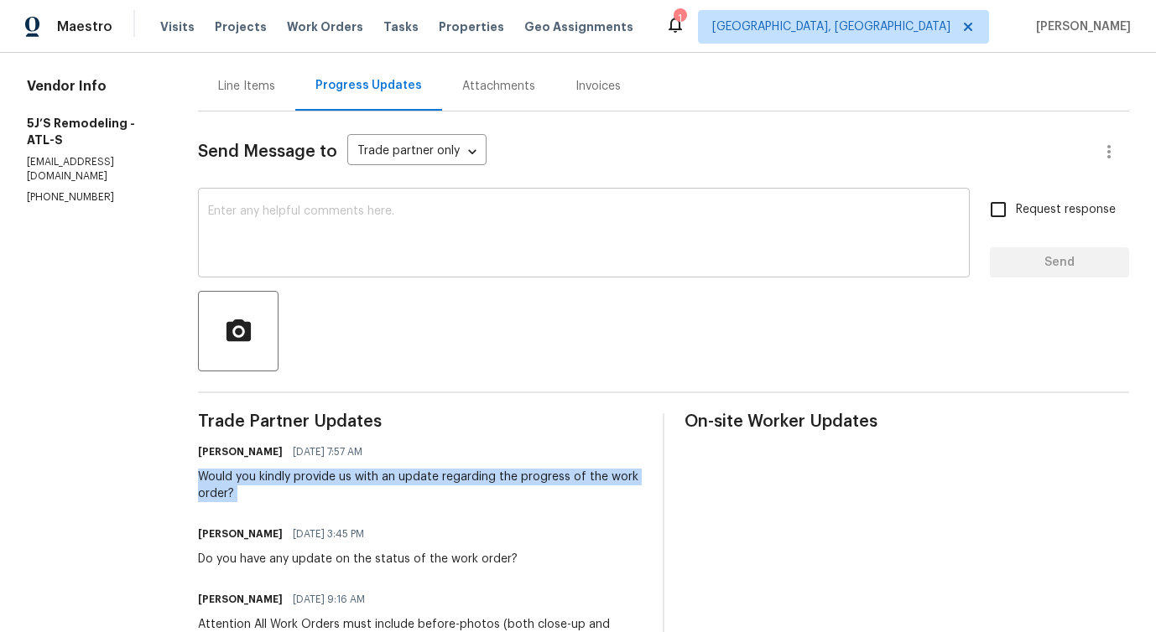
scroll to position [131, 0]
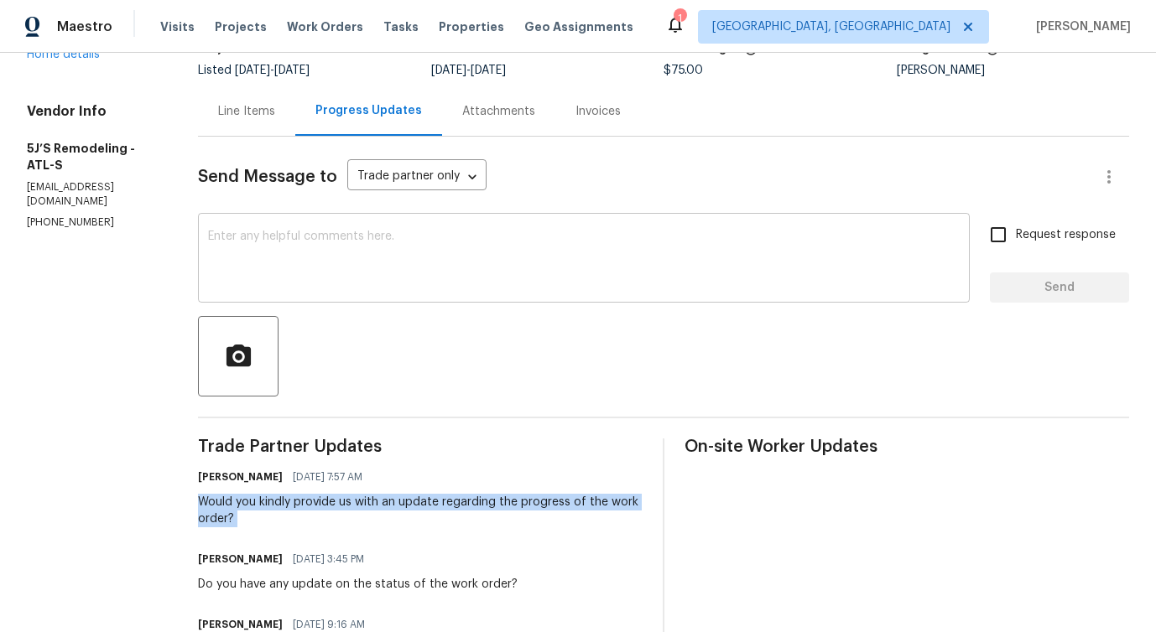
click at [312, 262] on textarea at bounding box center [583, 260] width 751 height 59
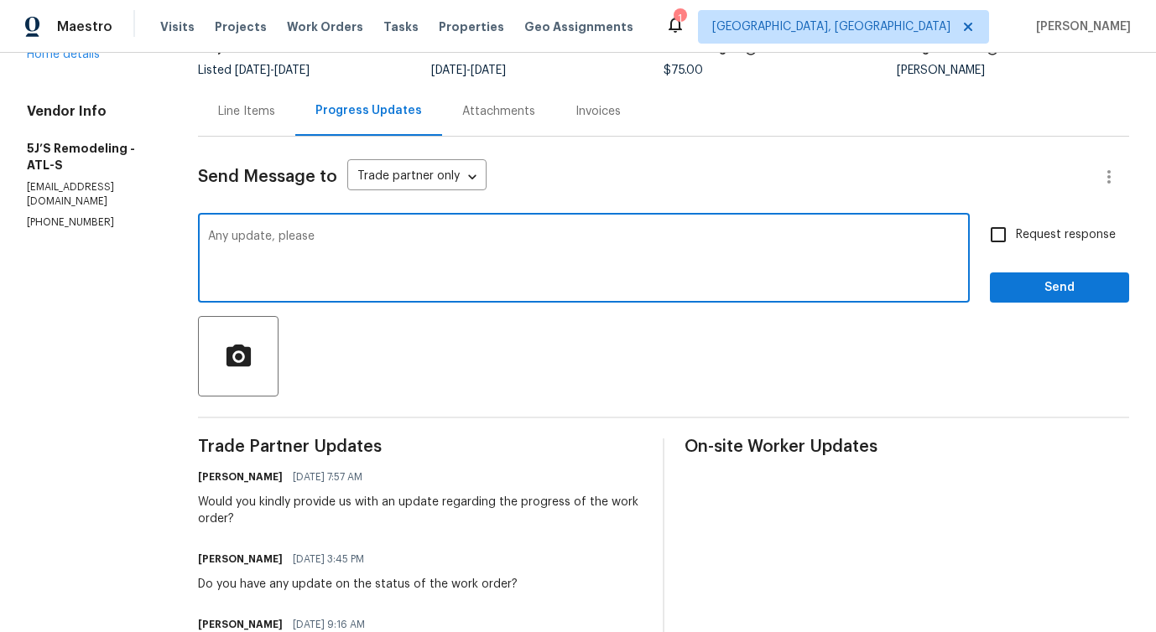
type textarea "Any update, please?"
click at [287, 234] on textarea "Any update, please?" at bounding box center [583, 260] width 751 height 59
paste textarea "Just following up—do you have any updates?"
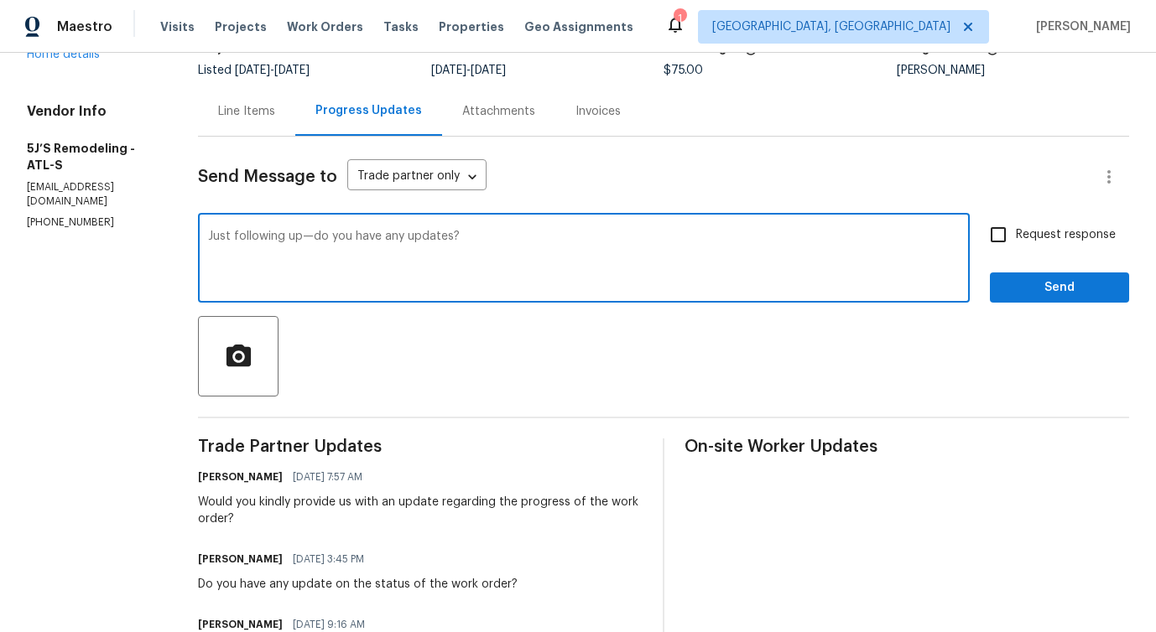
type textarea "Just following up—do you have any updates?"
click at [1015, 226] on input "Request response" at bounding box center [997, 234] width 35 height 35
checkbox input "true"
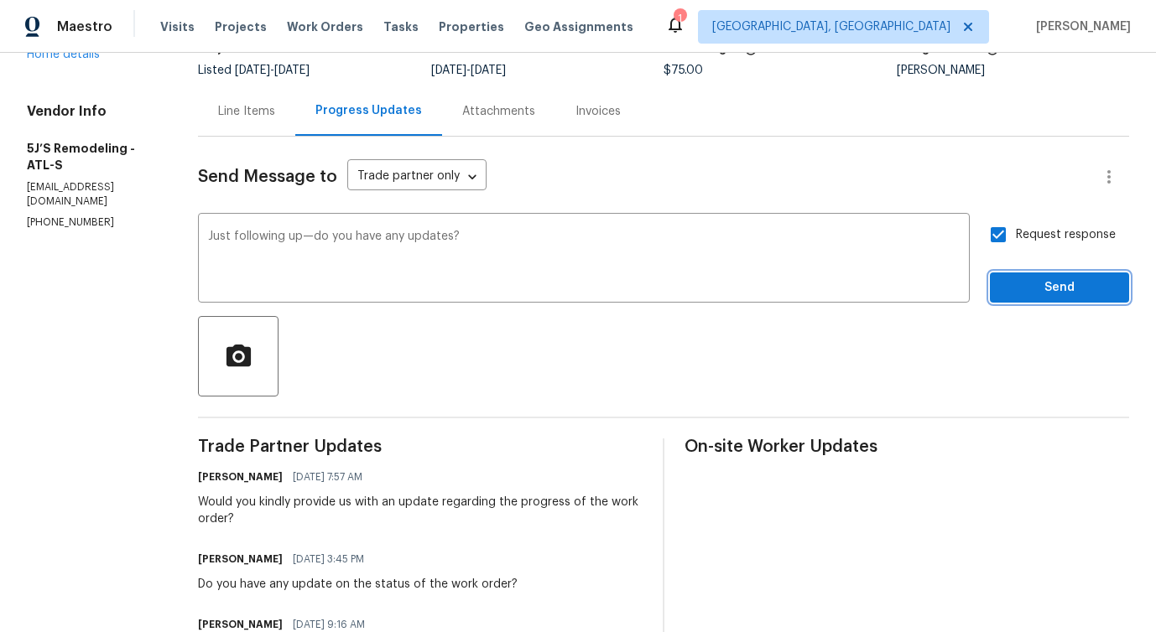
click at [1023, 293] on span "Send" at bounding box center [1059, 288] width 112 height 21
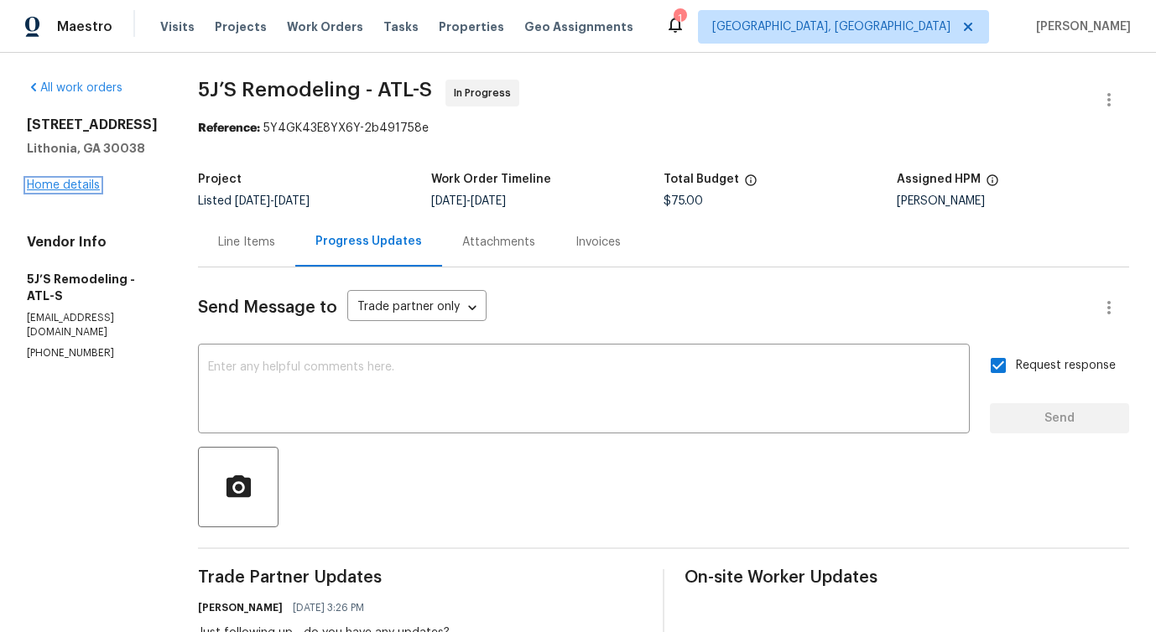
click at [74, 187] on link "Home details" at bounding box center [63, 185] width 73 height 12
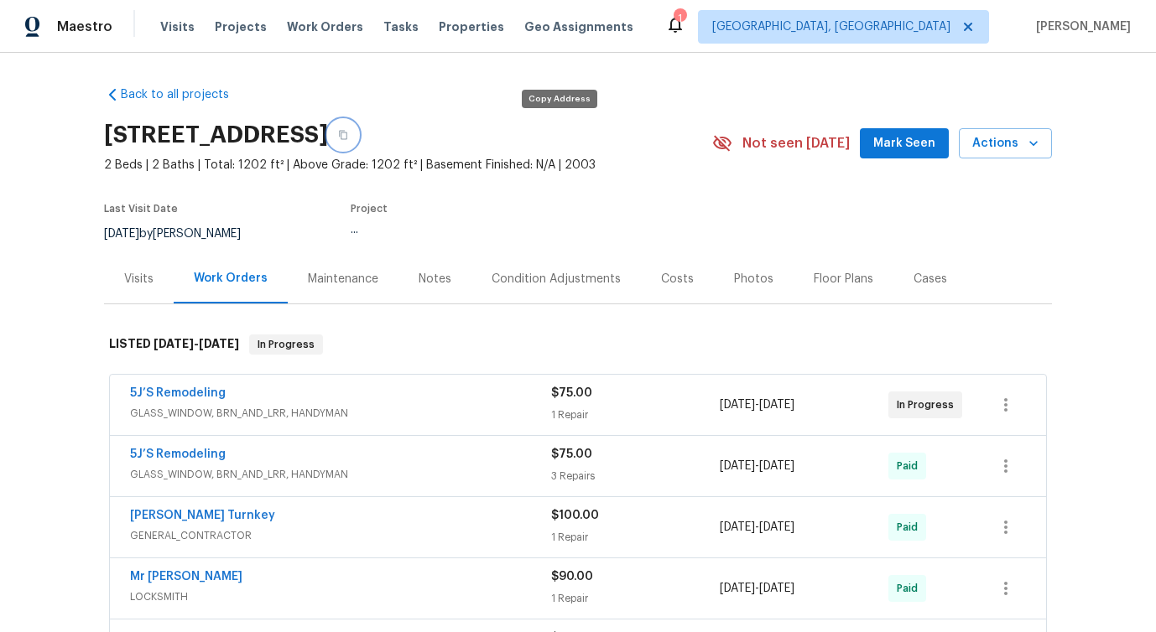
click at [348, 134] on icon "button" at bounding box center [343, 135] width 10 height 10
